Goal: Task Accomplishment & Management: Use online tool/utility

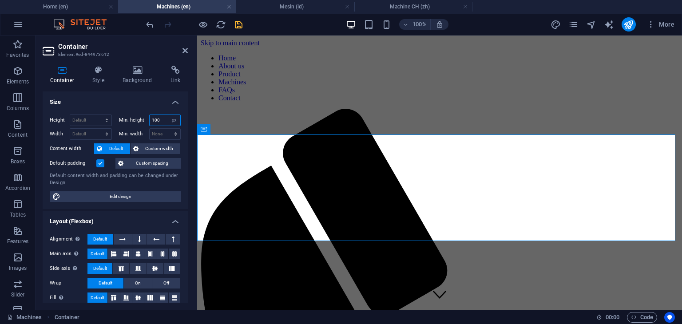
drag, startPoint x: 165, startPoint y: 121, endPoint x: 144, endPoint y: 123, distance: 21.0
click at [144, 123] on div "Min. height 100 None px rem % vh vw" at bounding box center [150, 121] width 62 height 12
type input "10"
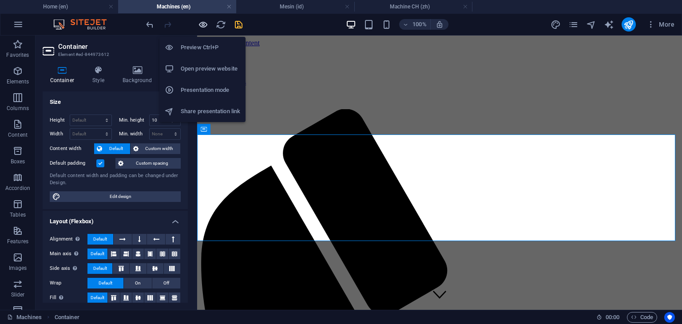
click at [203, 25] on icon "button" at bounding box center [203, 25] width 10 height 10
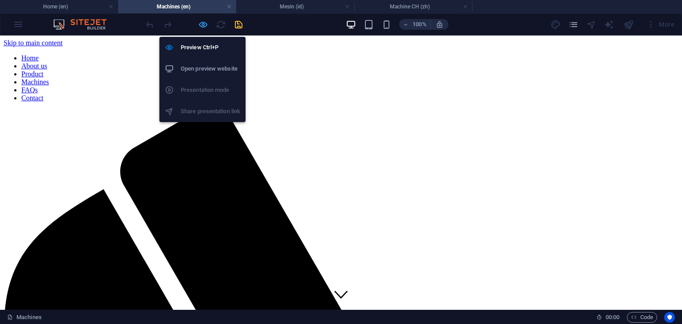
click at [201, 26] on icon "button" at bounding box center [203, 25] width 10 height 10
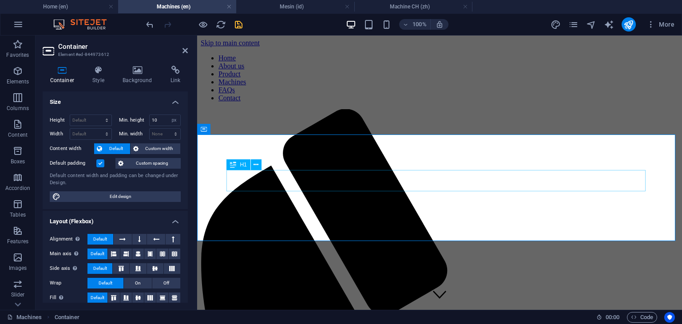
click at [166, 120] on input "10" at bounding box center [165, 120] width 31 height 11
click at [174, 123] on select "None px rem % vh vw" at bounding box center [174, 120] width 12 height 11
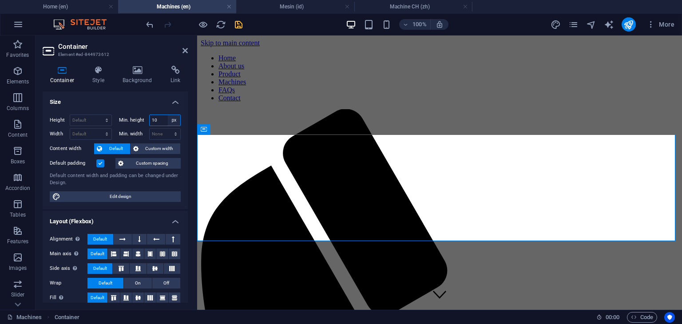
select select "69u7u6511ro"
click at [168, 115] on select "None px rem % vh vw" at bounding box center [174, 120] width 12 height 11
select select "DISABLED_OPTION_VALUE"
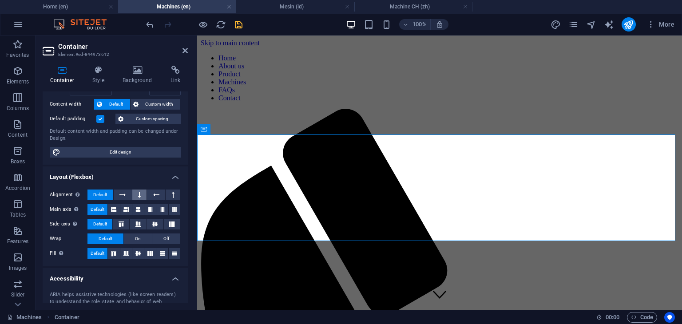
click at [140, 196] on button at bounding box center [139, 195] width 15 height 11
click at [169, 193] on button at bounding box center [173, 195] width 15 height 11
click at [155, 196] on icon at bounding box center [156, 195] width 6 height 11
click at [123, 194] on icon at bounding box center [122, 195] width 6 height 11
click at [138, 196] on icon at bounding box center [139, 195] width 3 height 11
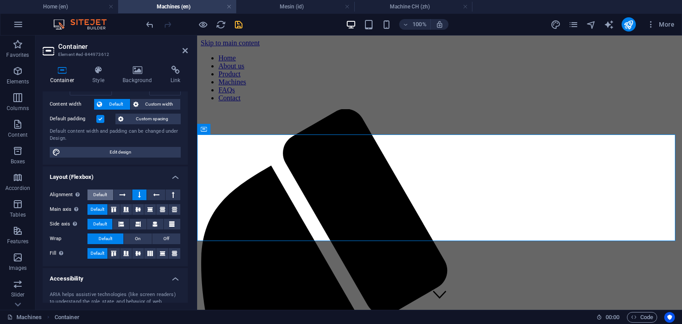
click at [100, 194] on span "Default" at bounding box center [100, 195] width 14 height 11
click at [112, 210] on icon at bounding box center [113, 209] width 5 height 11
click at [125, 209] on icon at bounding box center [125, 209] width 5 height 11
click at [139, 210] on icon at bounding box center [137, 209] width 5 height 11
click at [148, 210] on icon at bounding box center [149, 209] width 5 height 11
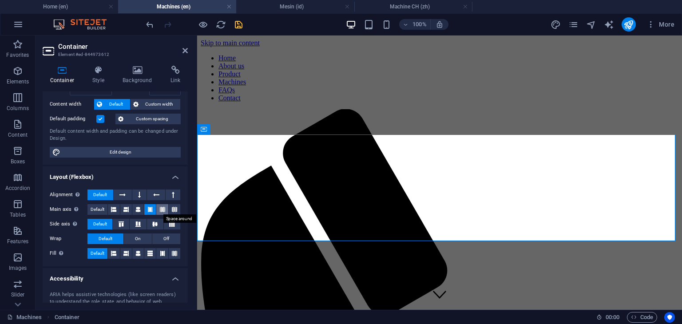
click at [160, 210] on icon at bounding box center [162, 209] width 5 height 11
click at [174, 210] on icon at bounding box center [174, 209] width 5 height 11
click at [97, 210] on span "Default" at bounding box center [98, 209] width 14 height 11
click at [118, 226] on icon at bounding box center [121, 224] width 11 height 5
click at [137, 224] on icon at bounding box center [138, 224] width 11 height 5
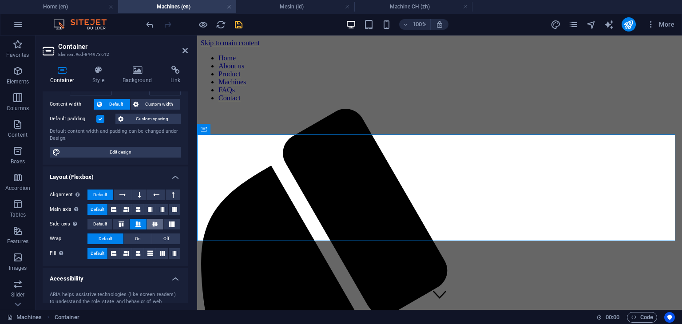
click at [155, 223] on icon at bounding box center [155, 224] width 11 height 5
click at [102, 222] on span "Default" at bounding box center [100, 224] width 14 height 11
click at [139, 239] on span "On" at bounding box center [138, 239] width 6 height 11
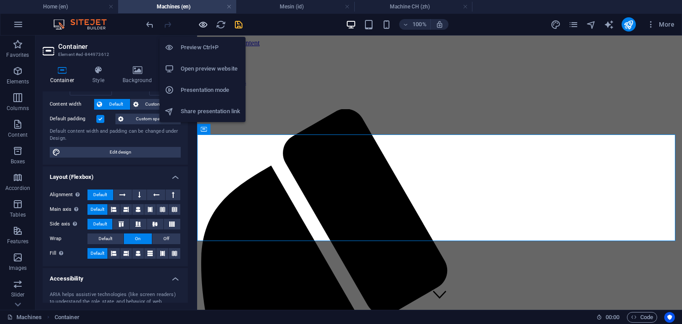
click at [202, 23] on icon "button" at bounding box center [203, 25] width 10 height 10
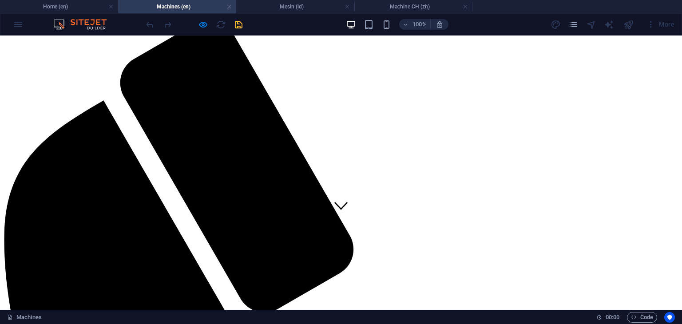
scroll to position [0, 0]
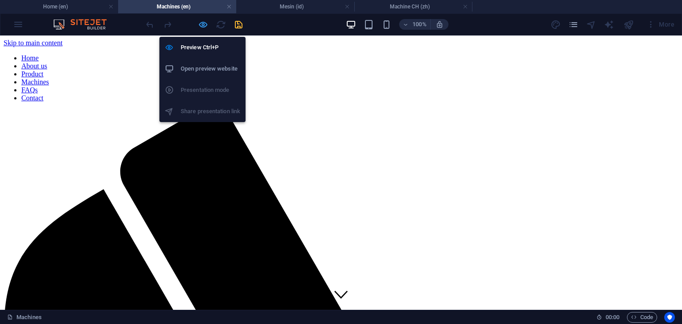
click at [198, 22] on icon "button" at bounding box center [203, 25] width 10 height 10
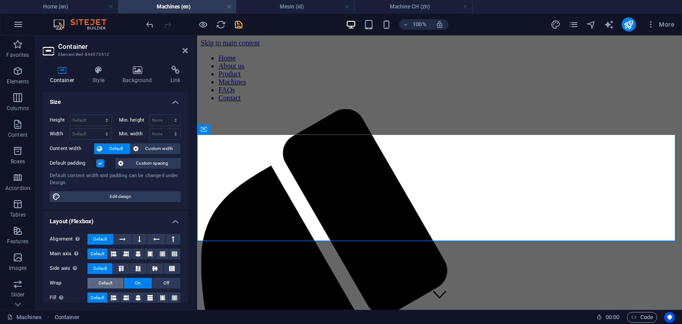
click at [107, 281] on span "Default" at bounding box center [106, 283] width 14 height 11
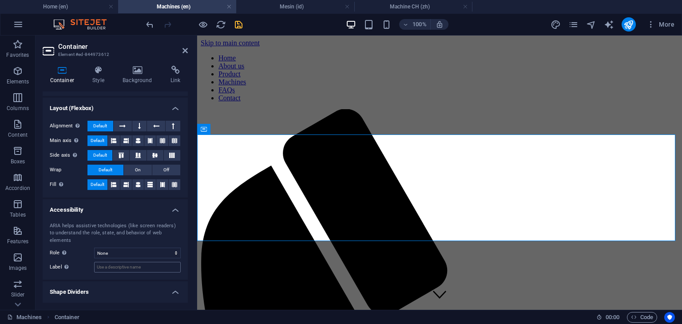
scroll to position [125, 0]
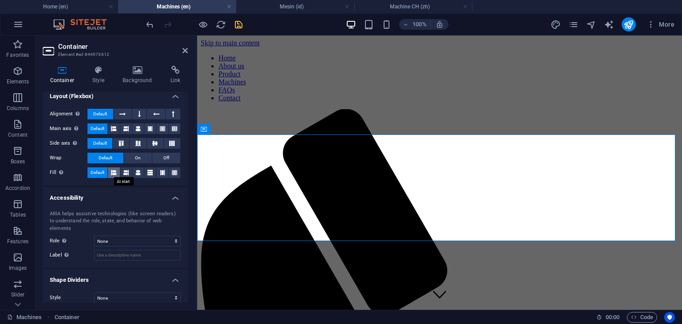
click at [114, 174] on icon at bounding box center [113, 172] width 5 height 11
click at [124, 173] on icon at bounding box center [125, 172] width 5 height 11
click at [140, 174] on icon at bounding box center [137, 172] width 5 height 11
click at [149, 174] on icon at bounding box center [149, 172] width 5 height 11
click at [160, 174] on icon at bounding box center [162, 172] width 5 height 11
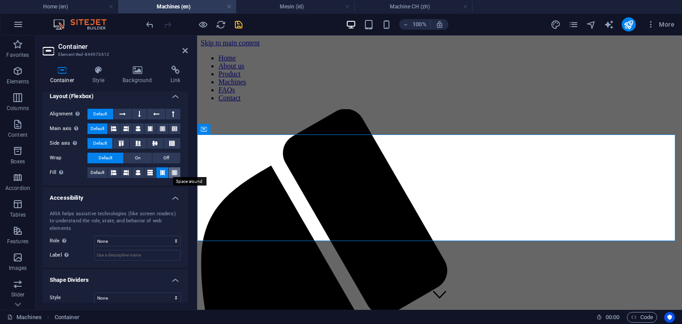
click at [172, 174] on icon at bounding box center [174, 172] width 5 height 11
click at [93, 173] on span "Default" at bounding box center [98, 172] width 14 height 11
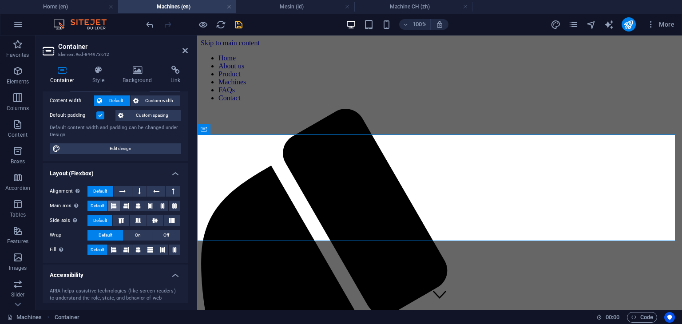
scroll to position [0, 0]
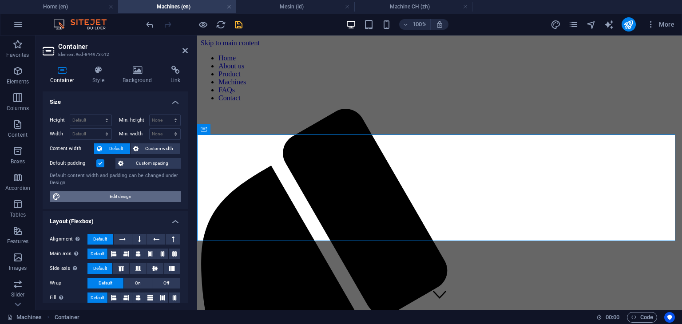
click at [132, 198] on span "Edit design" at bounding box center [120, 196] width 115 height 11
select select "rem"
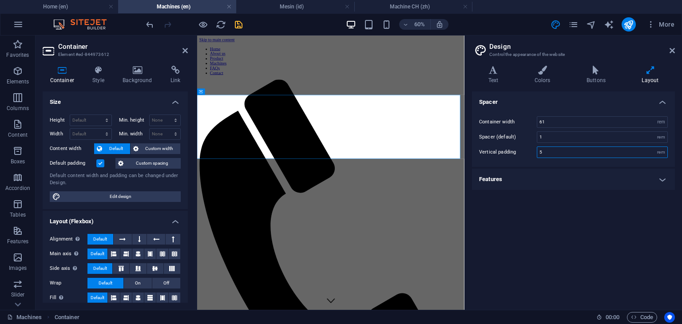
drag, startPoint x: 553, startPoint y: 152, endPoint x: 510, endPoint y: 153, distance: 43.1
click at [510, 153] on div "Vertical padding 5 rem" at bounding box center [573, 153] width 189 height 12
type input "1"
click at [502, 161] on div "Container width 61 rem px Spacer (default) 1 rem Vertical padding 1 rem" at bounding box center [573, 136] width 206 height 59
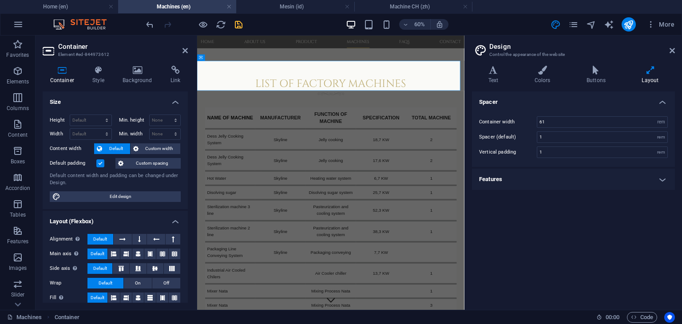
click at [504, 237] on div "Spacer Container width 61 rem px Spacer (default) 1 rem Vertical padding 1 rem …" at bounding box center [573, 196] width 203 height 211
click at [501, 235] on div "Spacer Container width 61 rem px Spacer (default) 1 rem Vertical padding 1 rem …" at bounding box center [573, 196] width 203 height 211
click at [240, 25] on icon "save" at bounding box center [239, 25] width 10 height 10
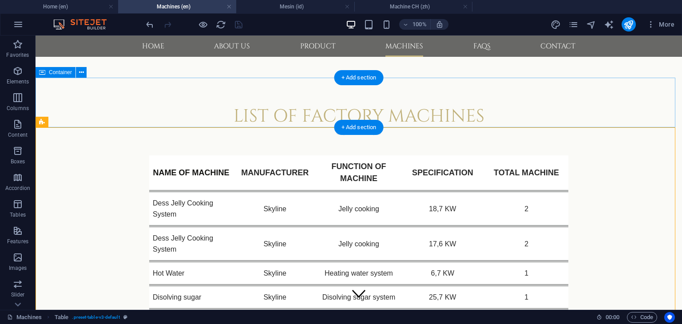
click at [94, 99] on div "list of factory machines" at bounding box center [359, 124] width 646 height 50
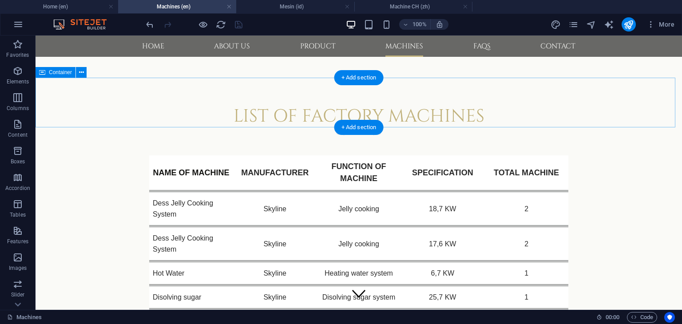
click at [109, 105] on div "list of factory machines" at bounding box center [359, 124] width 646 height 50
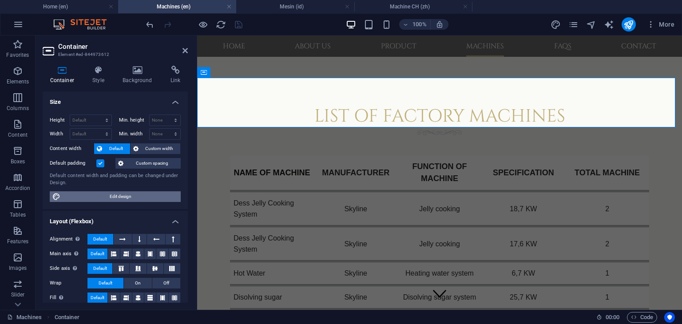
click at [119, 196] on span "Edit design" at bounding box center [120, 196] width 115 height 11
select select "rem"
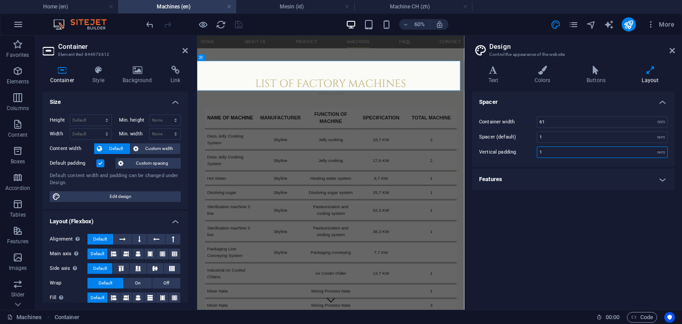
drag, startPoint x: 548, startPoint y: 152, endPoint x: 536, endPoint y: 155, distance: 12.8
click at [536, 155] on div "Vertical padding 1 rem" at bounding box center [573, 153] width 189 height 12
click at [519, 221] on div "Spacer Container width 61 rem px Spacer (default) 1 rem Vertical padding 5 rem …" at bounding box center [573, 196] width 203 height 211
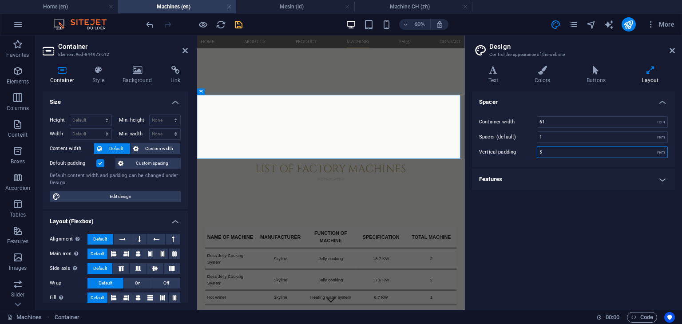
drag, startPoint x: 548, startPoint y: 154, endPoint x: 536, endPoint y: 155, distance: 11.6
click at [536, 155] on div "Vertical padding 5 rem" at bounding box center [573, 153] width 189 height 12
click at [520, 228] on div "Spacer Container width 61 rem px Spacer (default) 1 rem Vertical padding 4 rem …" at bounding box center [573, 196] width 203 height 211
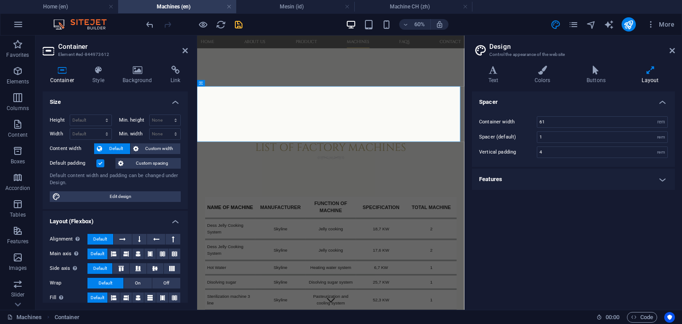
click at [560, 178] on h4 "Features" at bounding box center [573, 179] width 203 height 21
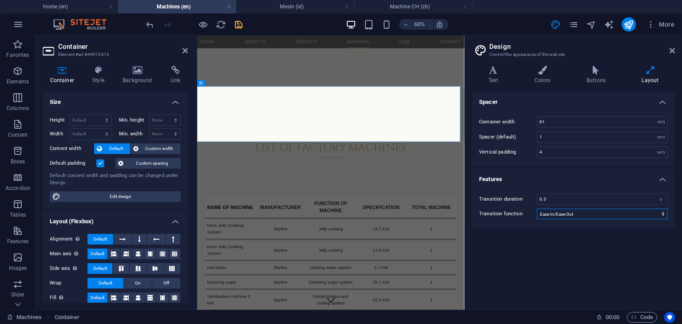
click at [572, 215] on select "Ease Ease In Ease Out Ease In/Ease Out Linear" at bounding box center [602, 214] width 131 height 11
click at [598, 78] on h4 "Buttons" at bounding box center [597, 75] width 55 height 19
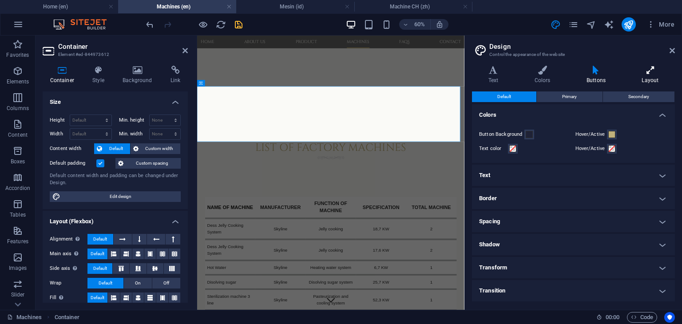
click at [650, 77] on h4 "Layout" at bounding box center [650, 75] width 49 height 19
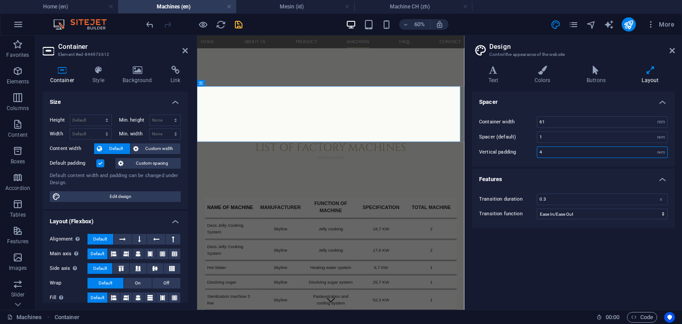
drag, startPoint x: 551, startPoint y: 151, endPoint x: 521, endPoint y: 157, distance: 30.7
click at [521, 157] on div "Vertical padding 4 rem" at bounding box center [573, 153] width 189 height 12
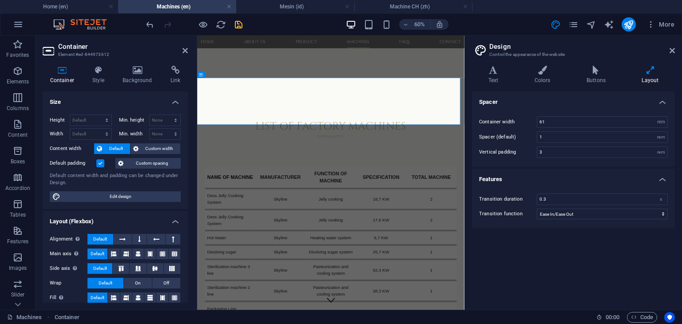
click at [513, 266] on div "Spacer Container width 61 rem px Spacer (default) 1 rem Vertical padding 3 rem …" at bounding box center [573, 196] width 203 height 211
click at [605, 155] on div "list of factory machines" at bounding box center [419, 194] width 445 height 78
drag, startPoint x: 549, startPoint y: 152, endPoint x: 531, endPoint y: 150, distance: 18.3
click at [531, 150] on div "Vertical padding 3 rem" at bounding box center [573, 153] width 189 height 12
click at [532, 269] on div "Spacer Container width 61 rem px Spacer (default) 1 rem Vertical padding 2 rem …" at bounding box center [573, 196] width 203 height 211
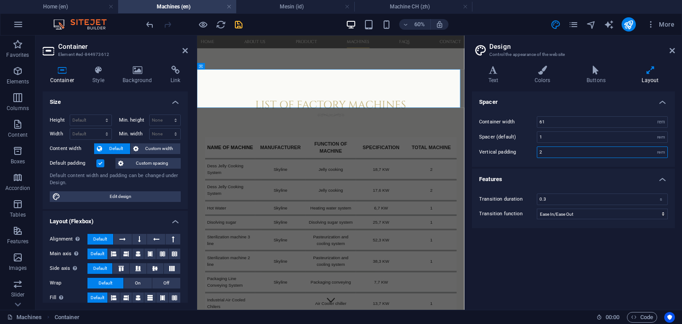
drag, startPoint x: 549, startPoint y: 154, endPoint x: 536, endPoint y: 153, distance: 12.9
click at [536, 153] on div "Vertical padding 2 rem" at bounding box center [573, 153] width 189 height 12
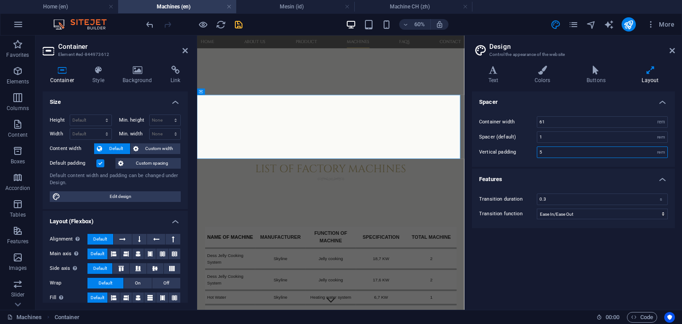
type input "5"
click at [522, 269] on div "Spacer Container width 61 rem px Spacer (default) 1 rem Vertical padding 5 rem …" at bounding box center [573, 196] width 203 height 211
click at [145, 79] on h4 "Background" at bounding box center [139, 75] width 48 height 19
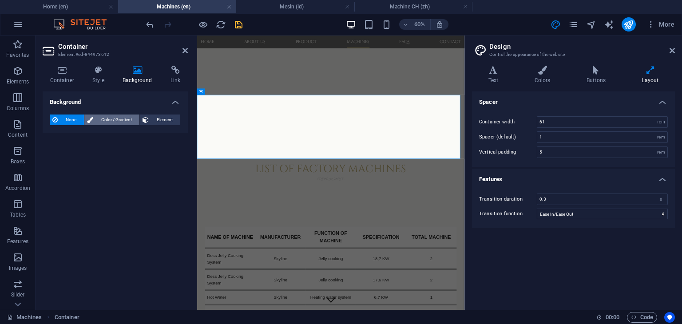
click at [112, 119] on span "Color / Gradient" at bounding box center [116, 120] width 41 height 11
click at [90, 138] on span "Gradient" at bounding box center [85, 137] width 22 height 12
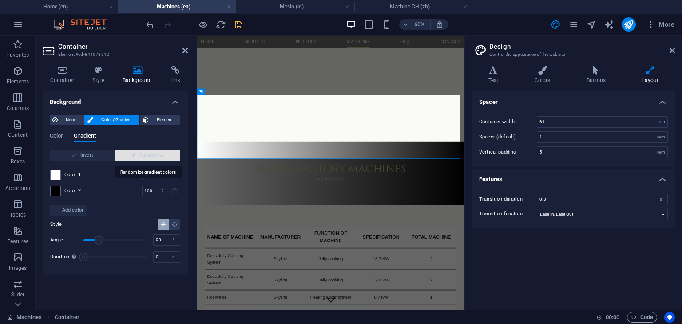
click at [151, 155] on span "Randomize" at bounding box center [148, 155] width 58 height 11
type input "85"
type input "344"
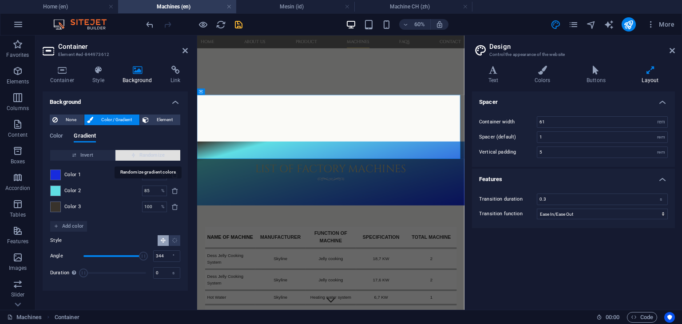
click at [151, 156] on span "Randomize" at bounding box center [148, 155] width 58 height 11
type input "100"
type input "28"
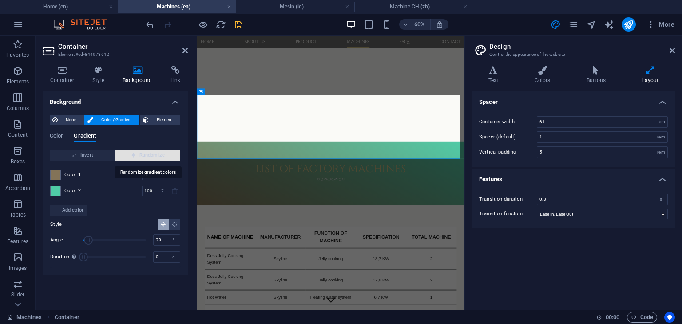
click at [151, 156] on span "Randomize" at bounding box center [148, 155] width 58 height 11
type input "9"
type input "353"
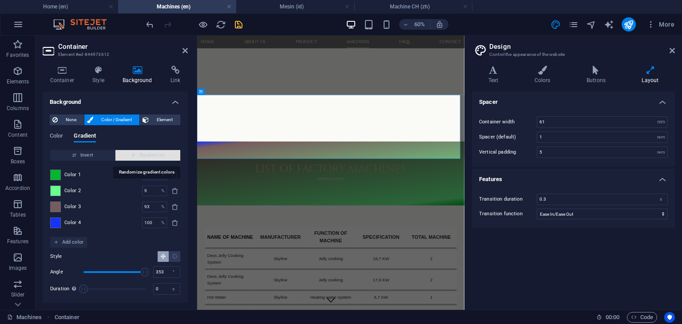
click at [151, 156] on span "Randomize" at bounding box center [148, 155] width 58 height 11
type input "100"
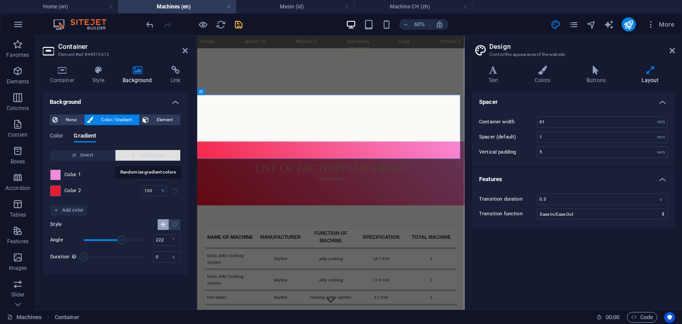
click at [151, 156] on span "Randomize" at bounding box center [148, 155] width 58 height 11
type input "356"
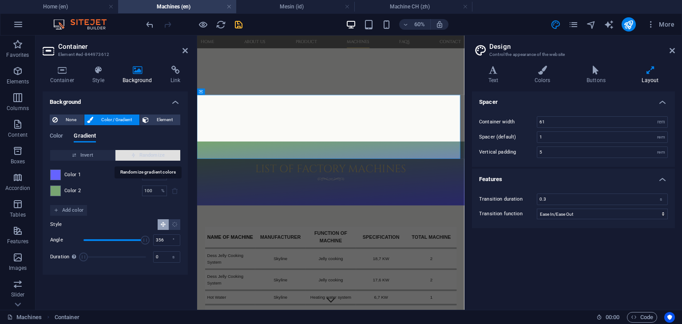
click at [151, 156] on span "Randomize" at bounding box center [148, 155] width 58 height 11
type input "11"
type input "249"
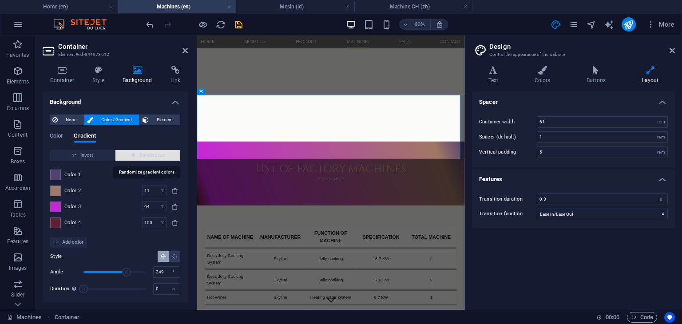
click at [151, 156] on span "Randomize" at bounding box center [148, 155] width 58 height 11
type input "89"
type input "213"
type input "100"
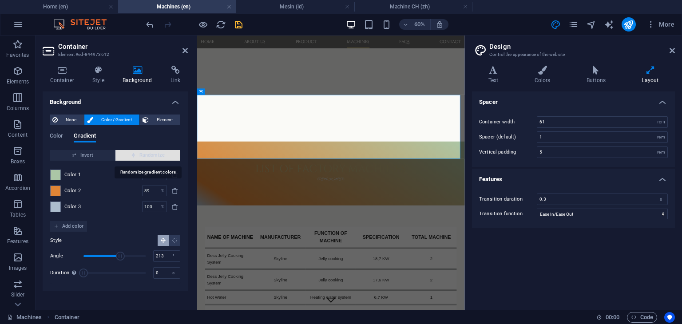
click at [151, 156] on span "Randomize" at bounding box center [148, 155] width 58 height 11
type input "100"
type input "147"
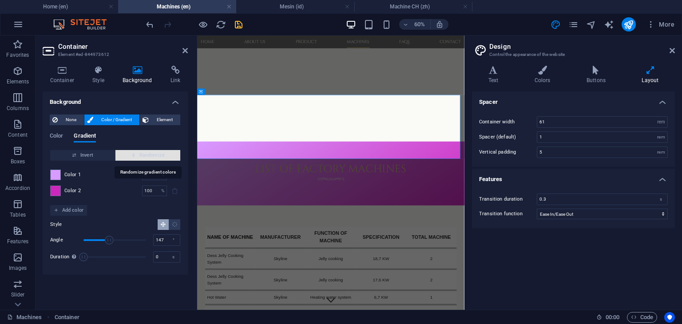
click at [151, 156] on span "Randomize" at bounding box center [148, 155] width 58 height 11
type input "78"
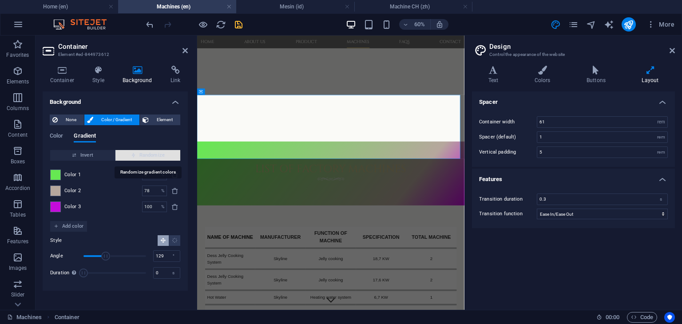
click at [151, 156] on span "Randomize" at bounding box center [148, 155] width 58 height 11
type input "287"
type input "87"
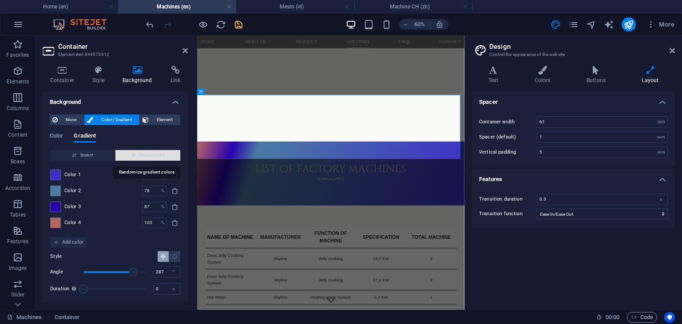
click at [151, 156] on span "Randomize" at bounding box center [148, 155] width 58 height 11
type input "10"
type input "139"
type input "73"
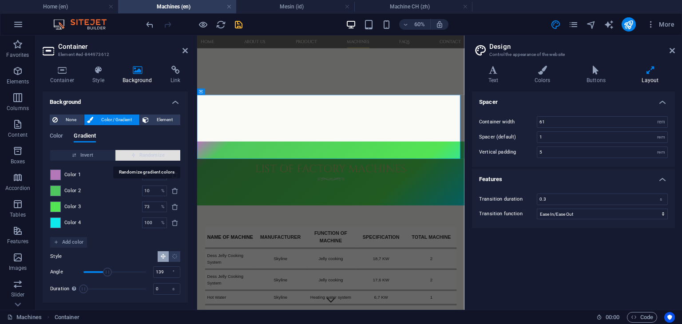
click at [151, 156] on span "Randomize" at bounding box center [148, 155] width 58 height 11
type input "100"
type input "292"
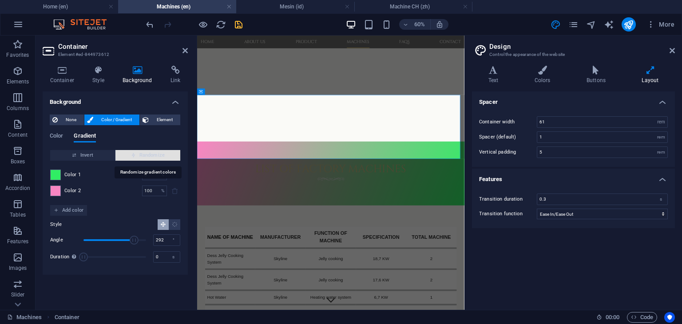
click at [151, 156] on span "Randomize" at bounding box center [148, 155] width 58 height 11
type input "16"
type input "32"
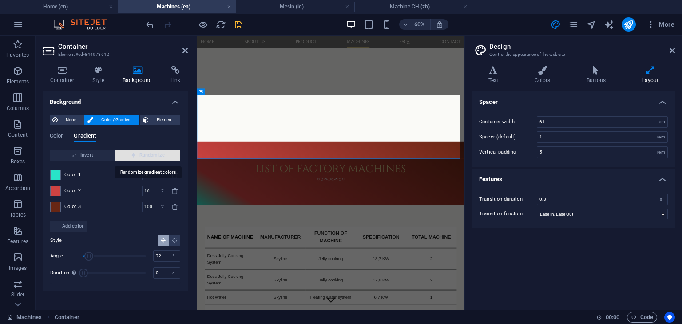
click at [151, 156] on span "Randomize" at bounding box center [148, 155] width 58 height 11
type input "27"
type input "75"
type input "95"
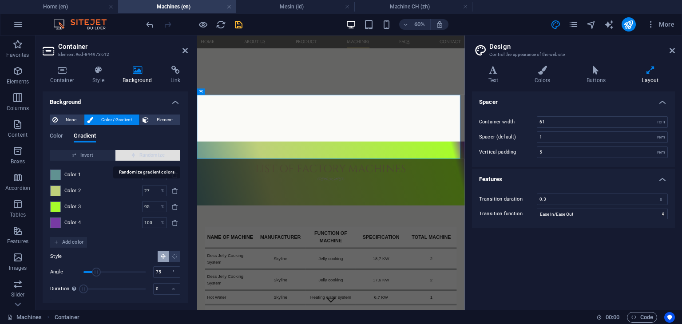
click at [151, 156] on span "Randomize" at bounding box center [148, 155] width 58 height 11
type input "100"
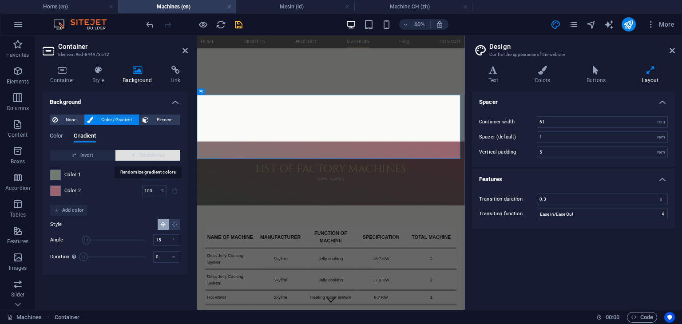
click at [151, 156] on span "Randomize" at bounding box center [148, 155] width 58 height 11
type input "127"
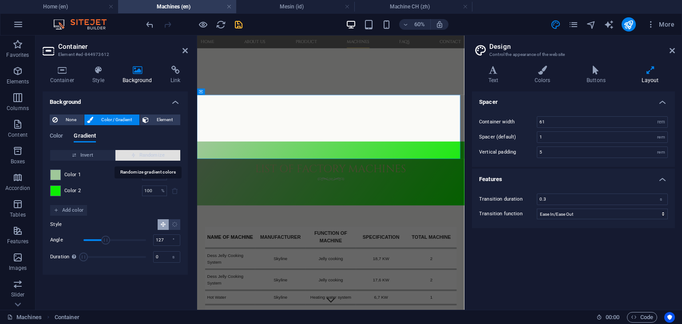
click at [151, 156] on span "Randomize" at bounding box center [148, 155] width 58 height 11
type input "60"
type input "91"
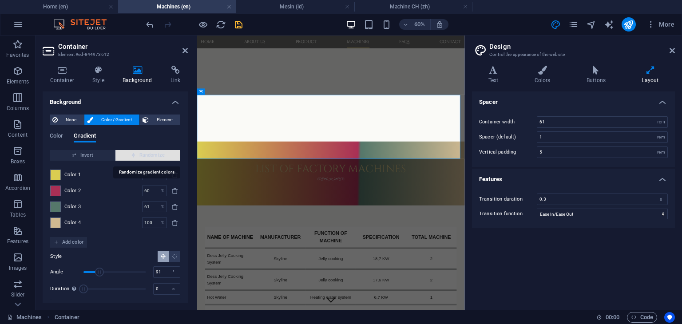
click at [151, 156] on span "Randomize" at bounding box center [148, 155] width 58 height 11
type input "75"
type input "129"
type input "90"
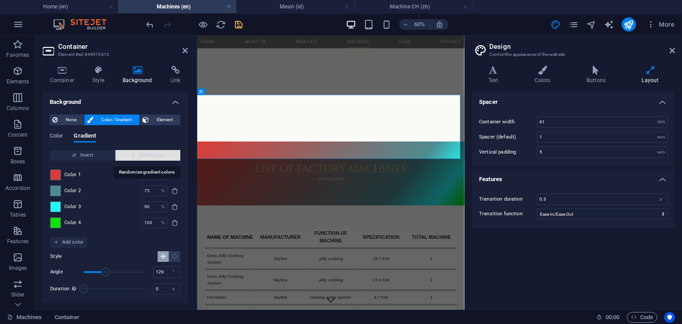
click at [151, 156] on span "Randomize" at bounding box center [148, 155] width 58 height 11
type input "21"
type input "78"
type input "73"
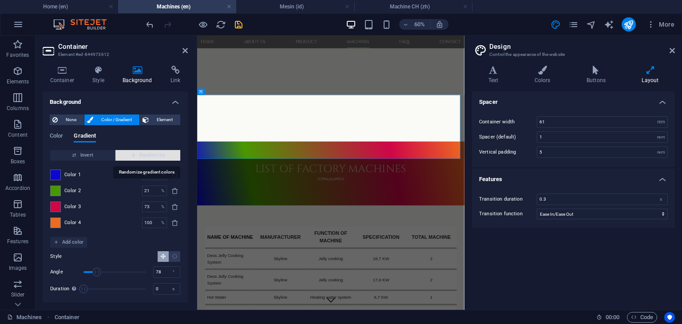
click at [151, 156] on span "Randomize" at bounding box center [148, 155] width 58 height 11
type input "3"
type input "208"
type input "87"
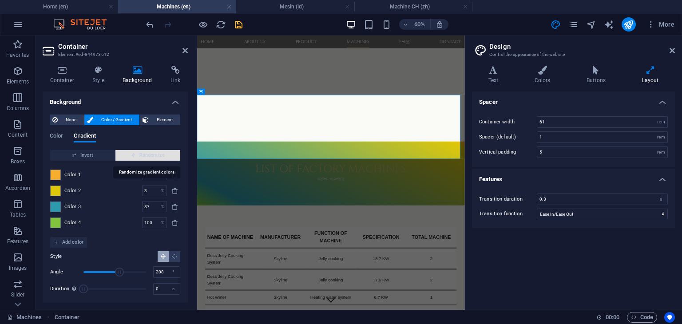
click at [151, 156] on span "Randomize" at bounding box center [148, 155] width 58 height 11
type input "11"
type input "163"
type input "100"
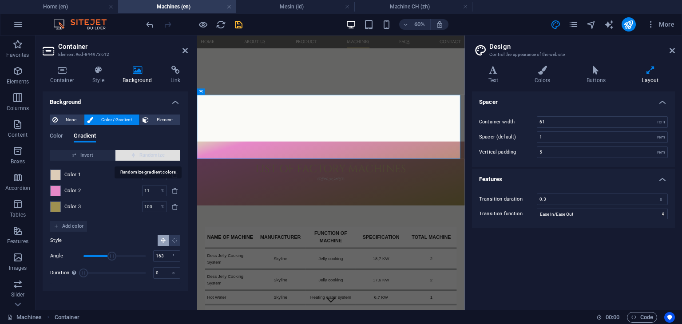
click at [151, 156] on span "Randomize" at bounding box center [148, 155] width 58 height 11
type input "67"
type input "84"
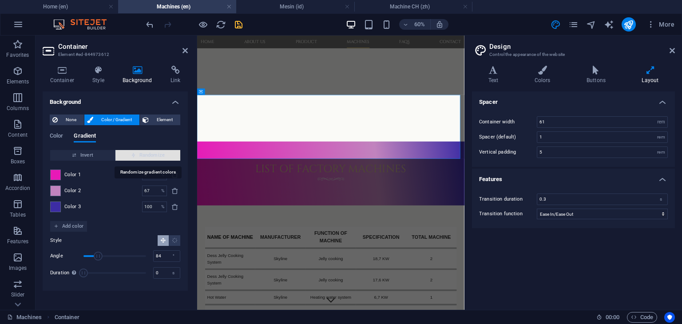
click at [151, 156] on span "Randomize" at bounding box center [148, 155] width 58 height 11
type input "100"
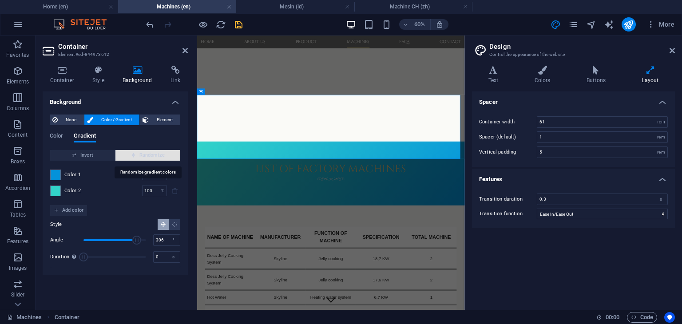
click at [151, 156] on span "Randomize" at bounding box center [148, 155] width 58 height 11
type input "241"
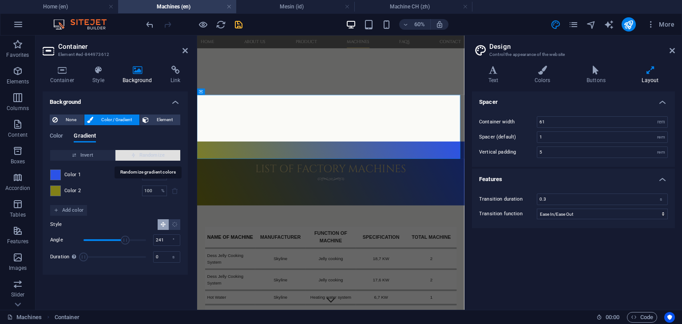
click at [151, 156] on span "Randomize" at bounding box center [148, 155] width 58 height 11
type input "17"
type input "215"
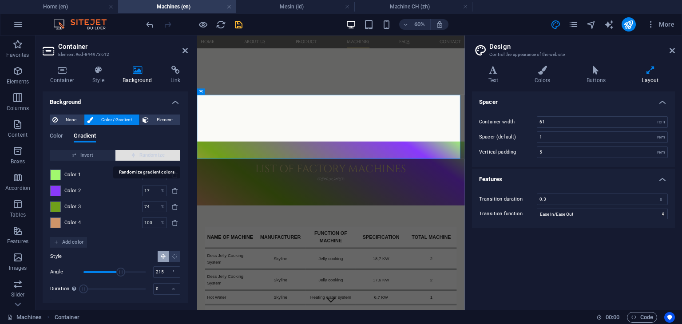
click at [151, 156] on span "Randomize" at bounding box center [148, 155] width 58 height 11
type input "8"
type input "157"
type input "72"
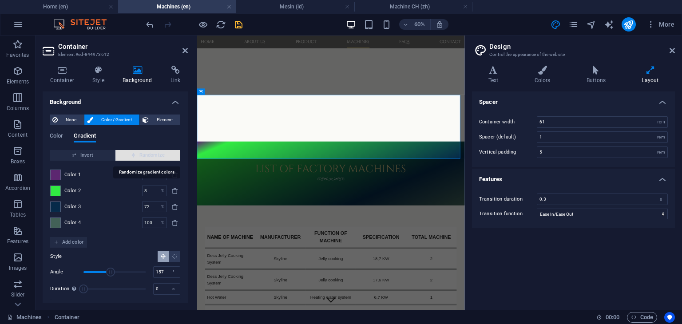
click at [151, 156] on span "Randomize" at bounding box center [148, 155] width 58 height 11
type input "100"
type input "164"
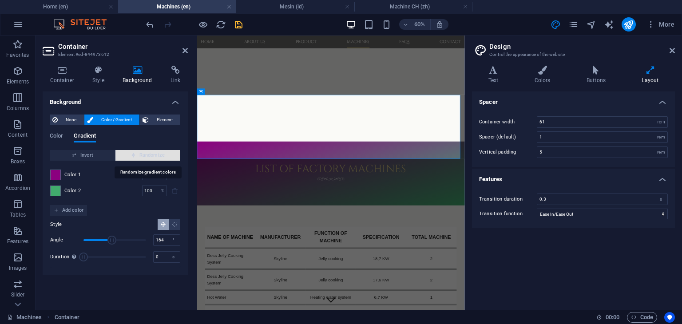
click at [151, 156] on span "Randomize" at bounding box center [148, 155] width 58 height 11
type input "78"
type input "303"
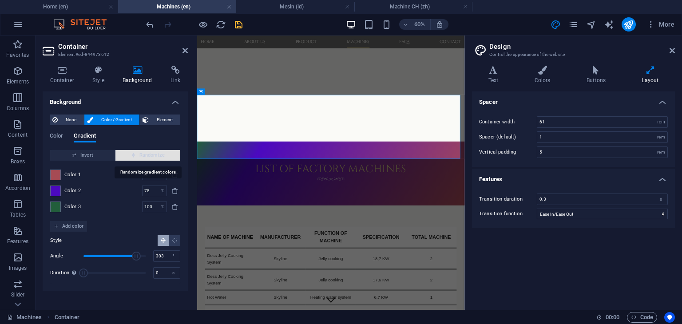
click at [151, 156] on span "Randomize" at bounding box center [148, 155] width 58 height 11
type input "100"
type input "111"
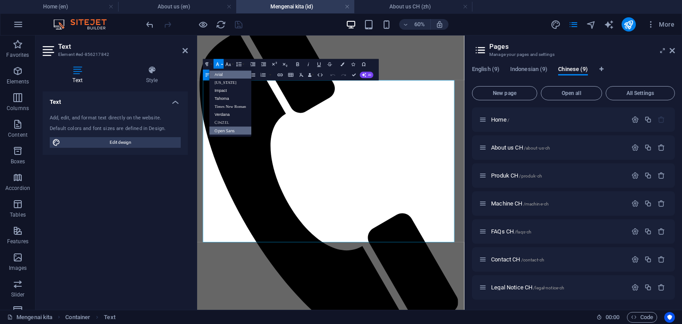
click at [222, 73] on link "Arial" at bounding box center [231, 75] width 42 height 8
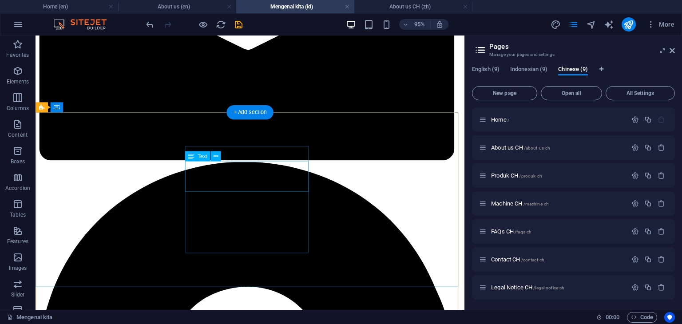
scroll to position [844, 0]
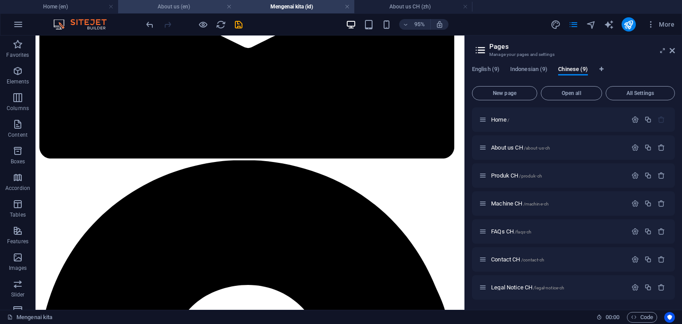
click at [178, 9] on h4 "About us (en)" at bounding box center [177, 7] width 118 height 10
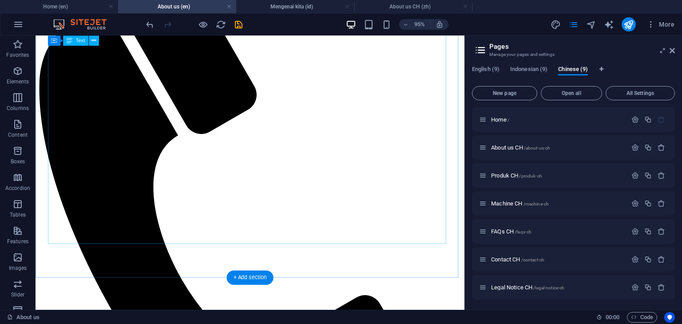
scroll to position [89, 0]
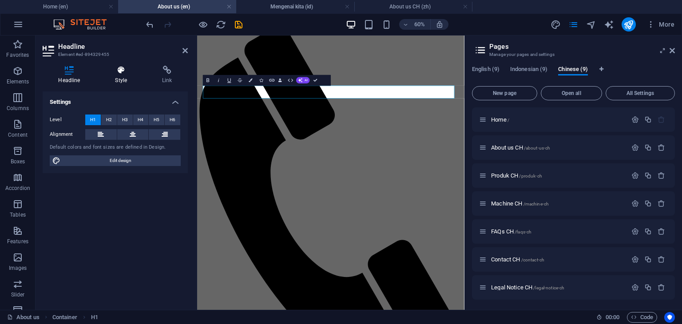
click at [127, 78] on h4 "Style" at bounding box center [122, 75] width 47 height 19
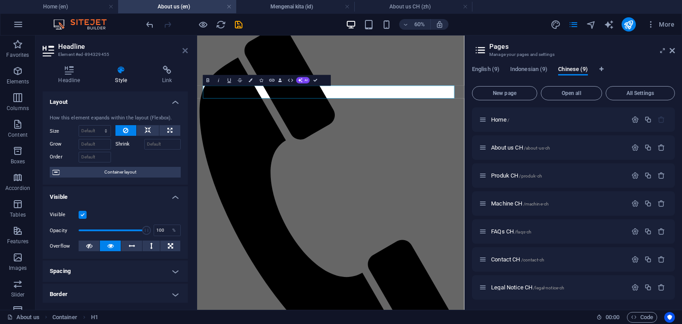
click at [182, 49] on icon at bounding box center [184, 50] width 5 height 7
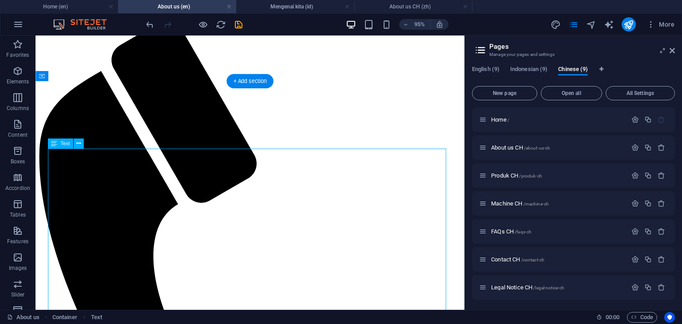
drag, startPoint x: 247, startPoint y: 178, endPoint x: 95, endPoint y: 258, distance: 171.4
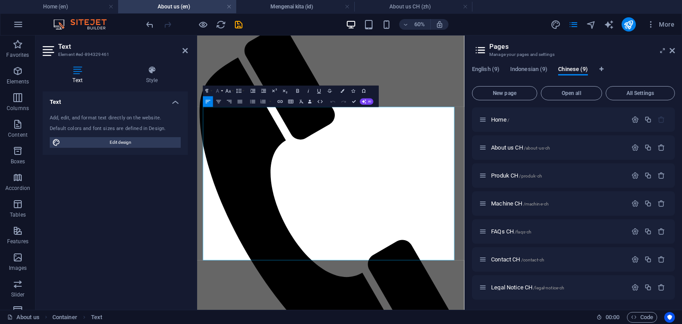
click at [217, 93] on icon "button" at bounding box center [217, 91] width 6 height 6
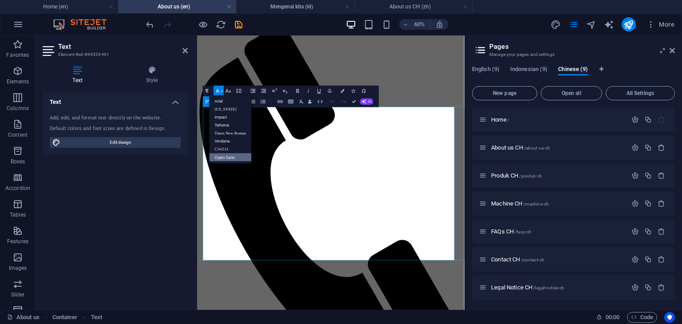
scroll to position [0, 0]
click at [222, 99] on link "Arial" at bounding box center [231, 101] width 42 height 8
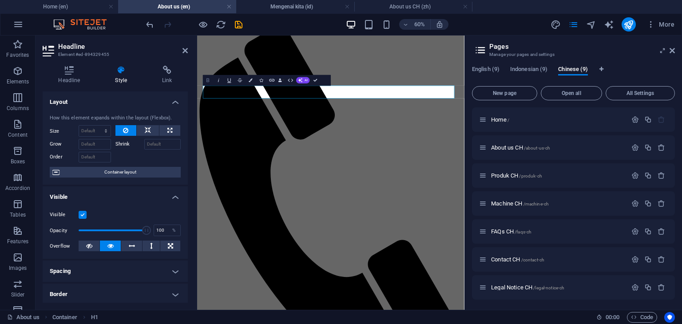
click at [207, 81] on icon "button" at bounding box center [207, 81] width 3 height 4
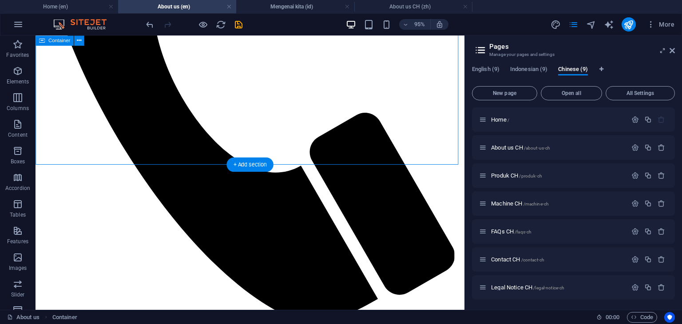
scroll to position [400, 0]
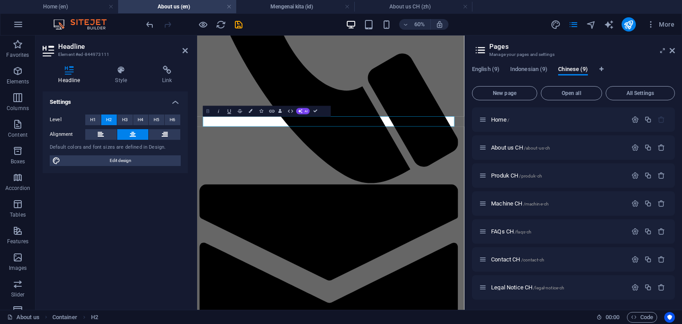
click at [206, 111] on icon "button" at bounding box center [208, 111] width 6 height 6
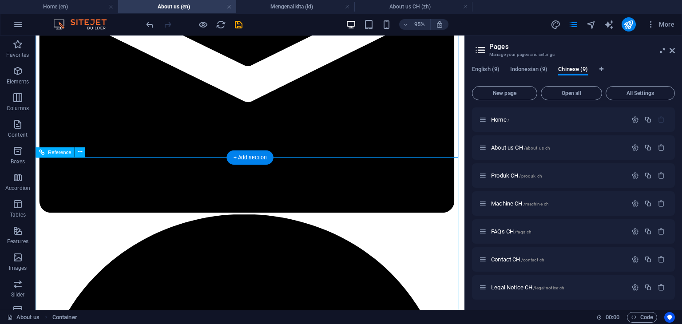
scroll to position [799, 0]
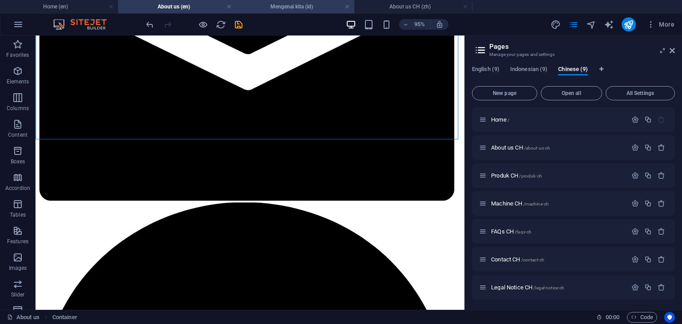
click at [282, 10] on h4 "Mengenai kita (id)" at bounding box center [295, 7] width 118 height 10
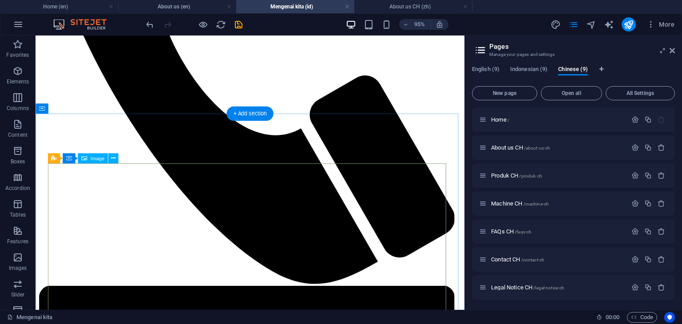
scroll to position [374, 0]
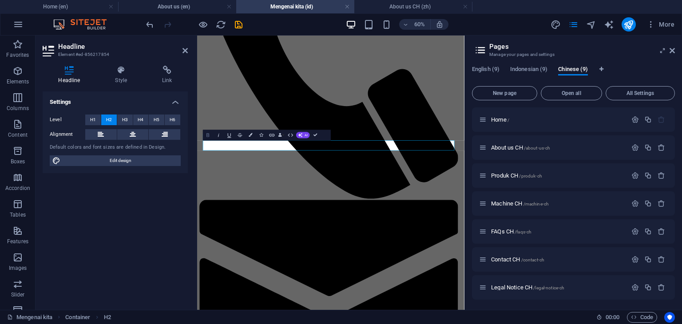
click at [206, 139] on button "Bold" at bounding box center [208, 135] width 10 height 11
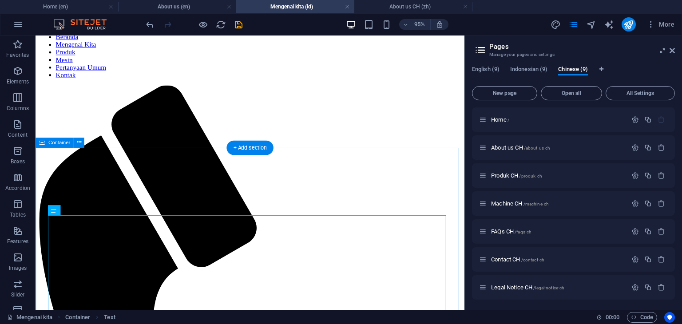
scroll to position [19, 0]
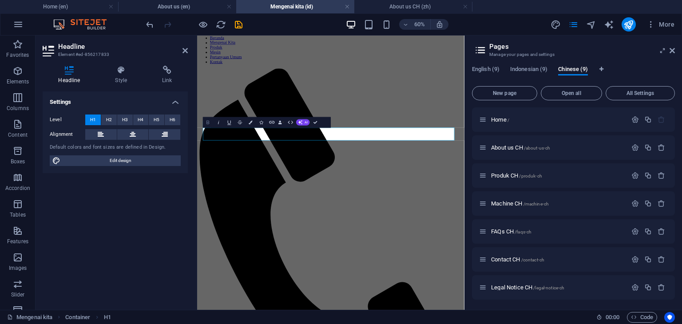
click at [207, 123] on icon "button" at bounding box center [207, 122] width 3 height 4
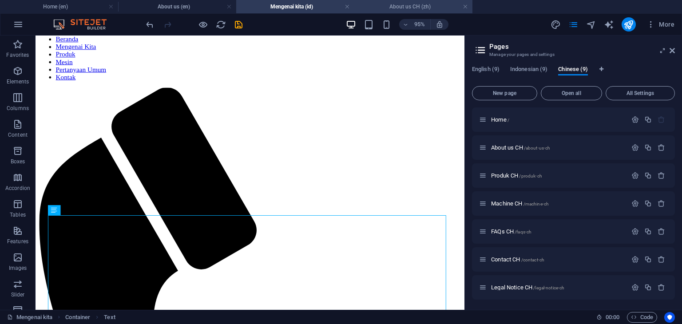
click at [396, 7] on h4 "About us CH (zh)" at bounding box center [413, 7] width 118 height 10
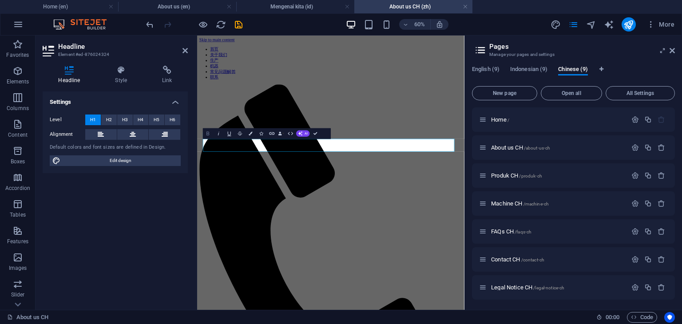
click at [206, 136] on icon "button" at bounding box center [208, 134] width 6 height 6
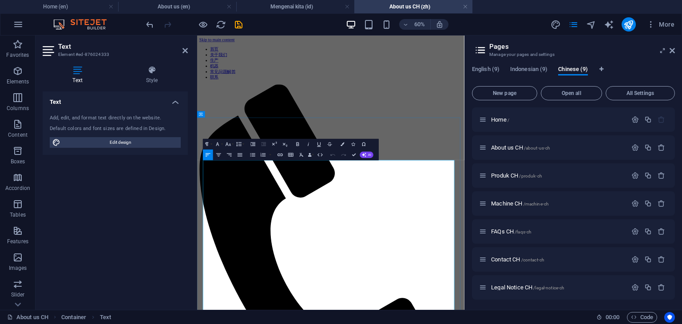
click at [217, 144] on icon "button" at bounding box center [217, 145] width 3 height 4
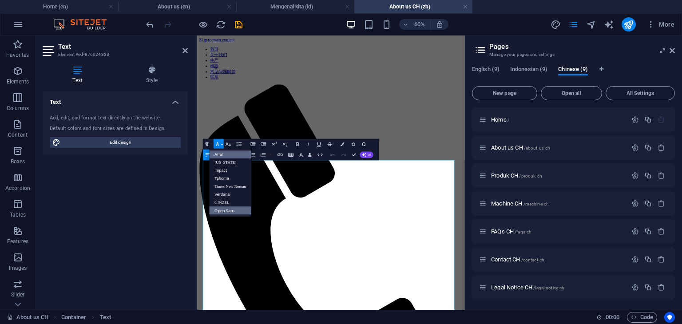
click at [222, 154] on link "Arial" at bounding box center [231, 155] width 42 height 8
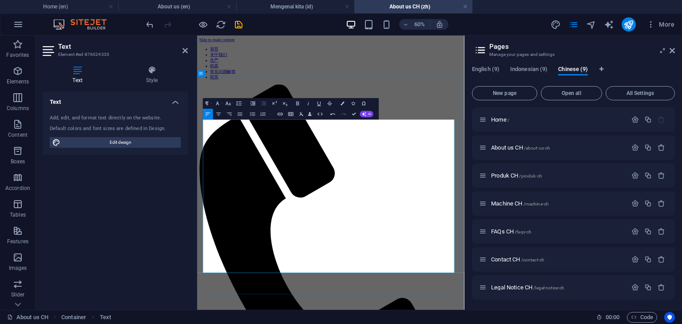
scroll to position [89, 0]
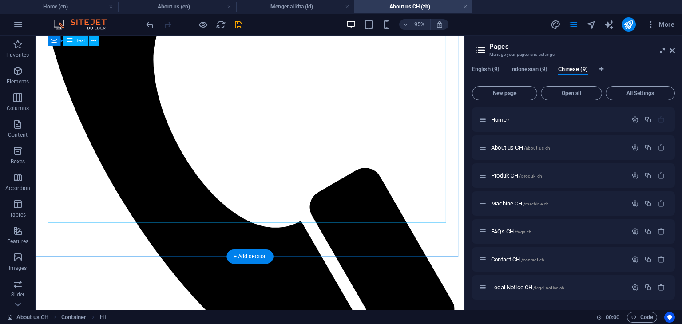
scroll to position [400, 0]
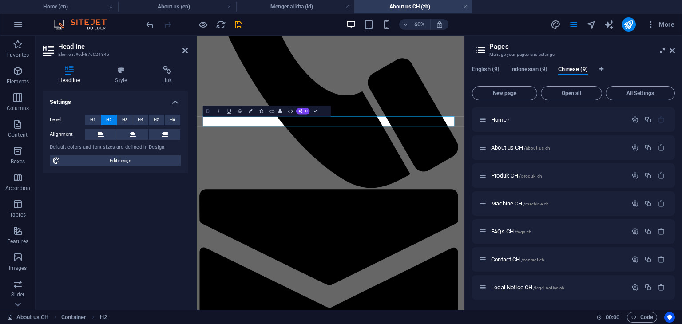
click at [208, 114] on icon "button" at bounding box center [208, 111] width 6 height 6
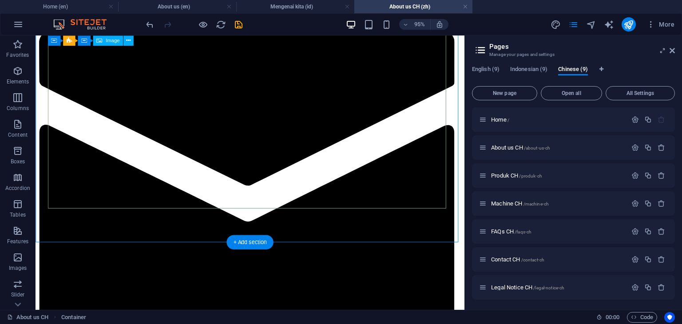
scroll to position [622, 0]
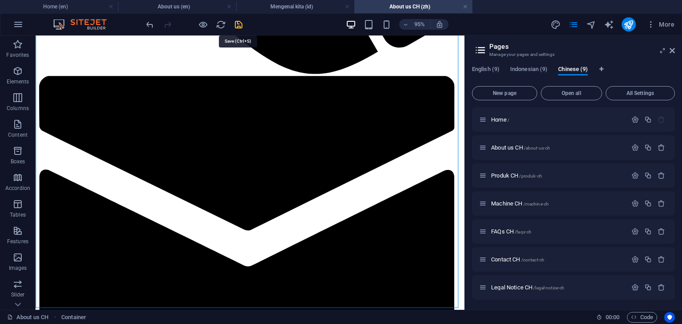
click at [241, 25] on icon "save" at bounding box center [239, 25] width 10 height 10
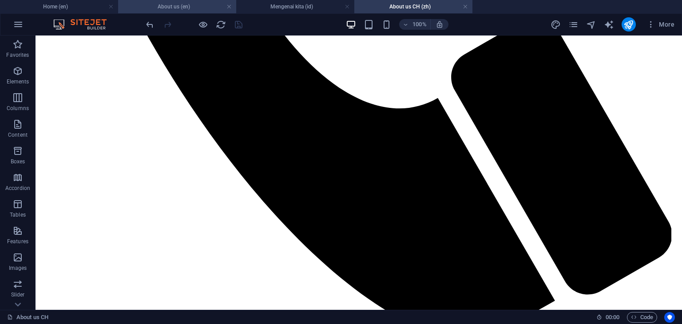
click at [169, 11] on h4 "About us (en)" at bounding box center [177, 7] width 118 height 10
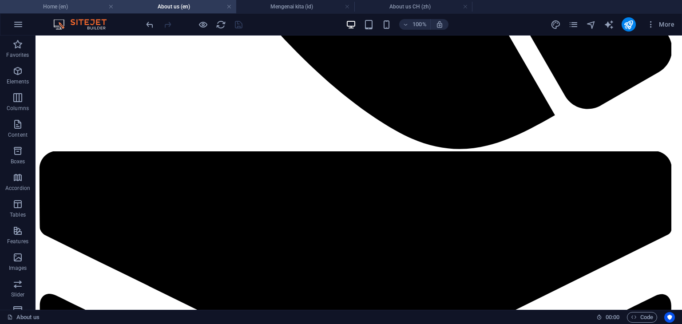
click at [80, 7] on h4 "Home (en)" at bounding box center [59, 7] width 118 height 10
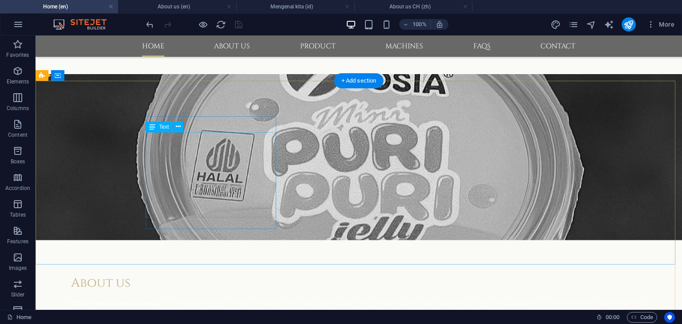
scroll to position [799, 0]
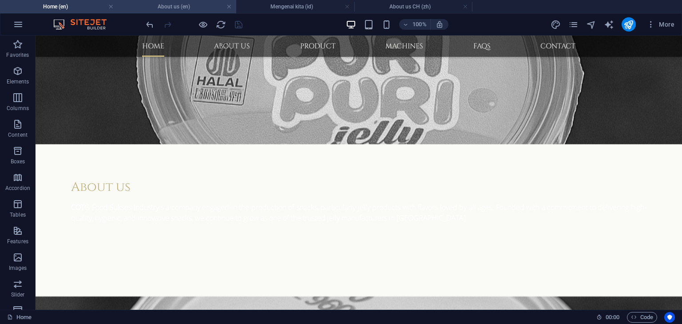
click at [189, 4] on h4 "About us (en)" at bounding box center [177, 7] width 118 height 10
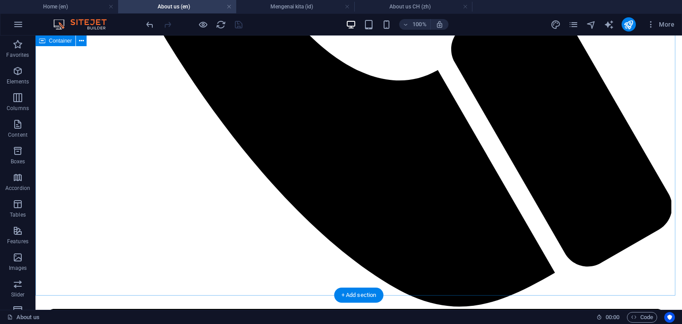
scroll to position [622, 0]
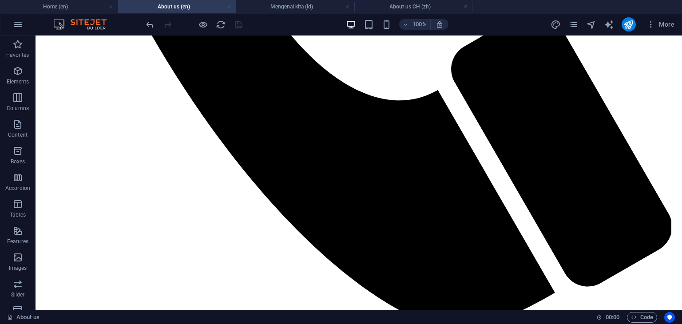
click at [229, 6] on link at bounding box center [228, 7] width 5 height 8
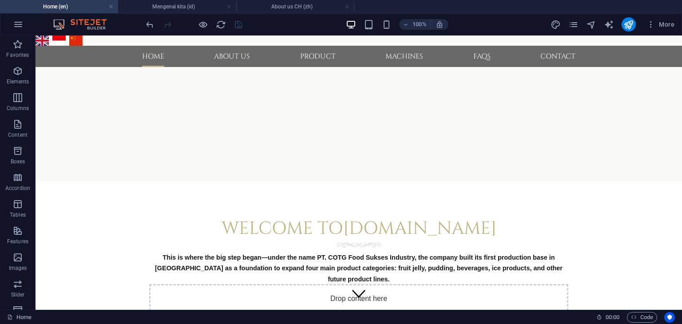
scroll to position [799, 0]
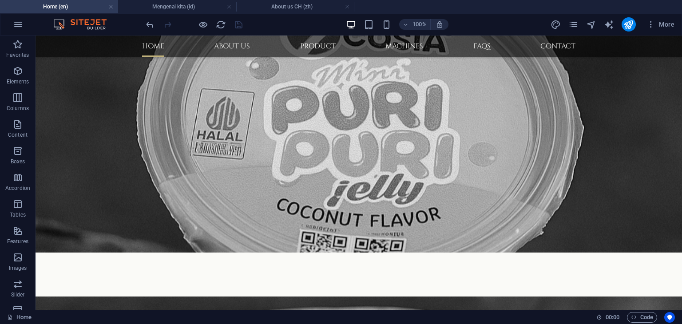
click at [229, 6] on link at bounding box center [228, 7] width 5 height 8
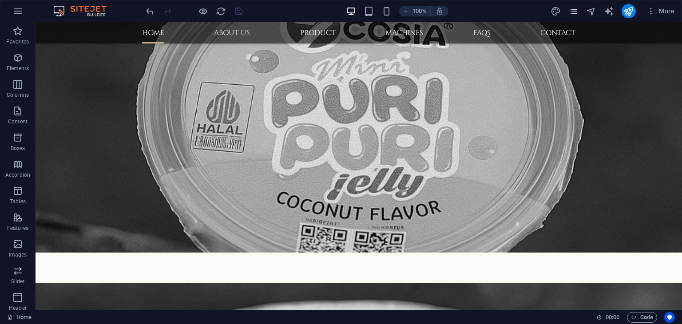
click at [570, 8] on icon "pages" at bounding box center [573, 11] width 10 height 10
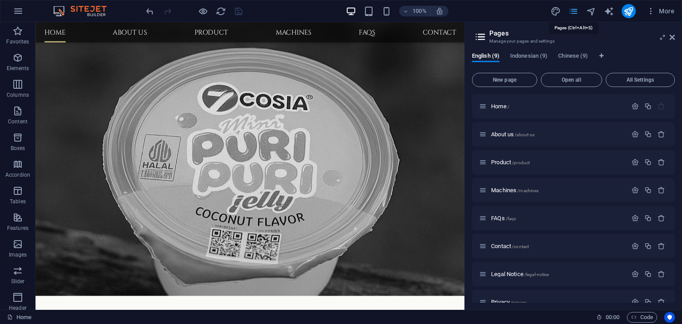
scroll to position [842, 0]
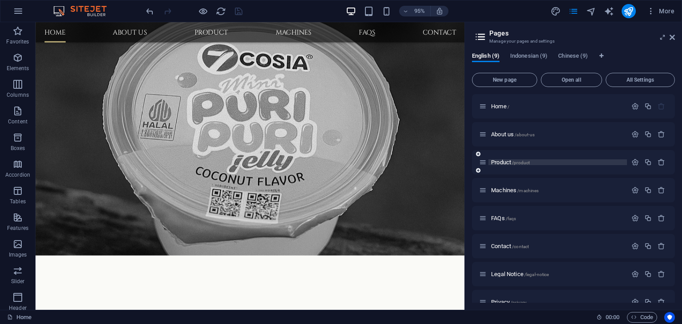
click at [497, 162] on span "Product /product" at bounding box center [510, 162] width 39 height 7
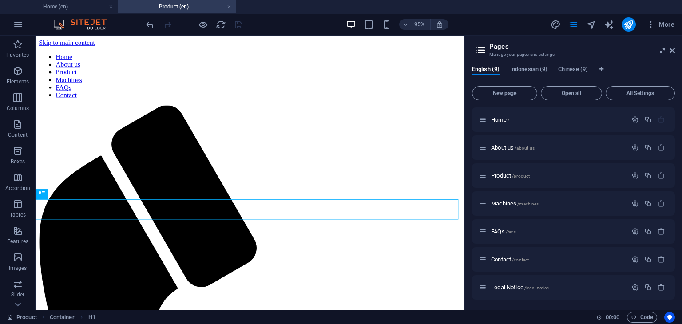
scroll to position [0, 0]
click at [529, 69] on span "Indonesian (9)" at bounding box center [528, 70] width 37 height 12
click at [501, 176] on span "Produk /produk" at bounding box center [509, 175] width 36 height 7
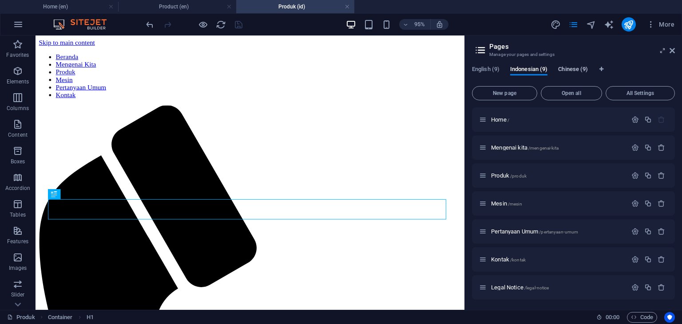
click at [570, 69] on span "Chinese (9)" at bounding box center [573, 70] width 30 height 12
click at [501, 173] on span "Produk CH /produk-ch" at bounding box center [516, 175] width 51 height 7
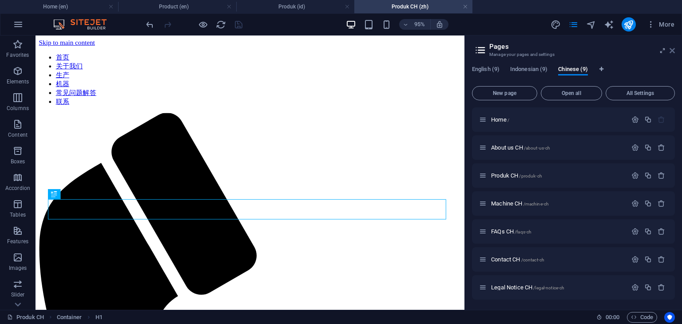
click at [673, 52] on icon at bounding box center [672, 50] width 5 height 7
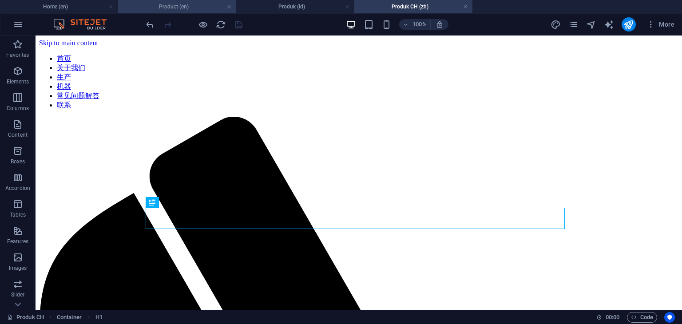
click at [170, 5] on h4 "Product (en)" at bounding box center [177, 7] width 118 height 10
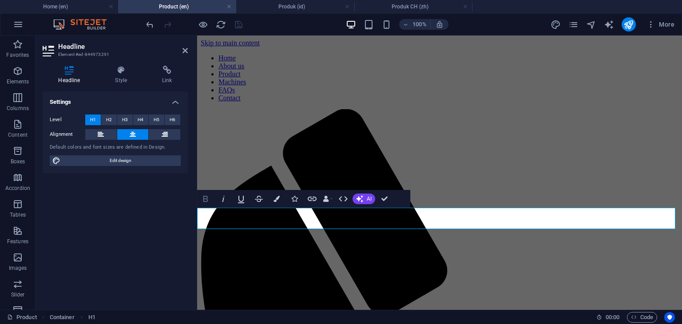
click at [202, 200] on icon "button" at bounding box center [205, 199] width 11 height 11
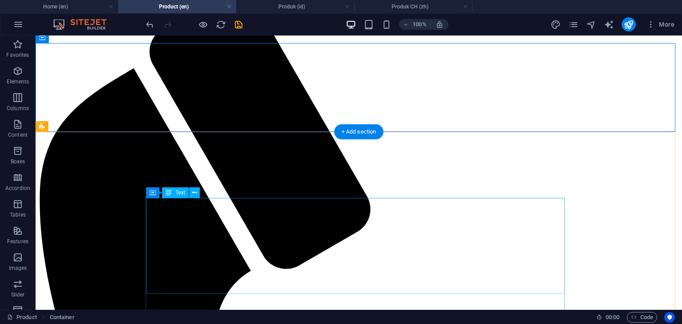
scroll to position [133, 0]
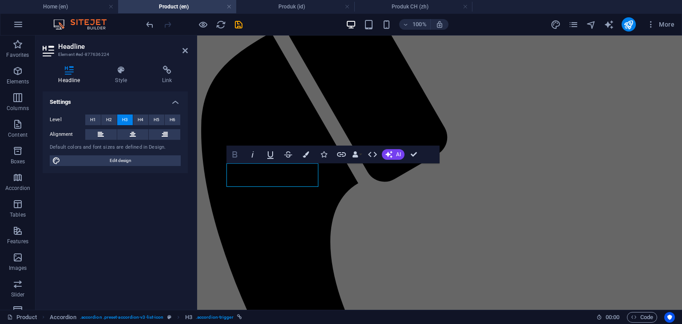
click at [235, 157] on icon "button" at bounding box center [235, 154] width 5 height 6
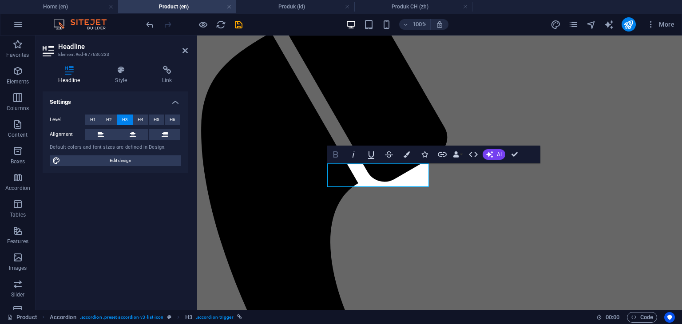
click at [336, 157] on icon "button" at bounding box center [335, 154] width 5 height 6
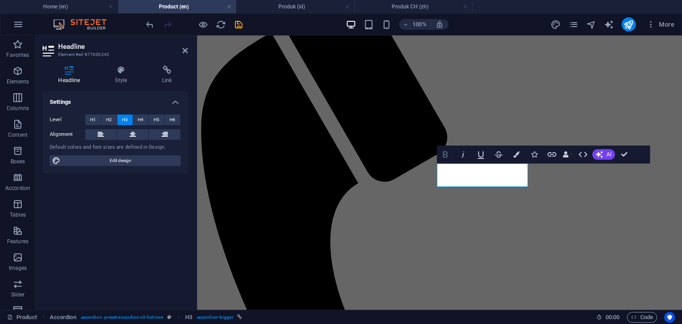
click at [448, 157] on icon "button" at bounding box center [445, 154] width 11 height 11
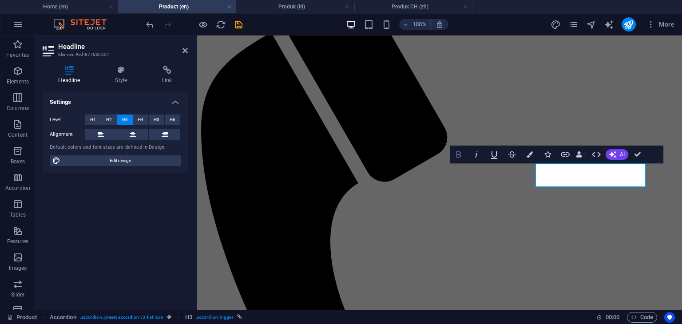
click at [458, 153] on icon "button" at bounding box center [458, 154] width 11 height 11
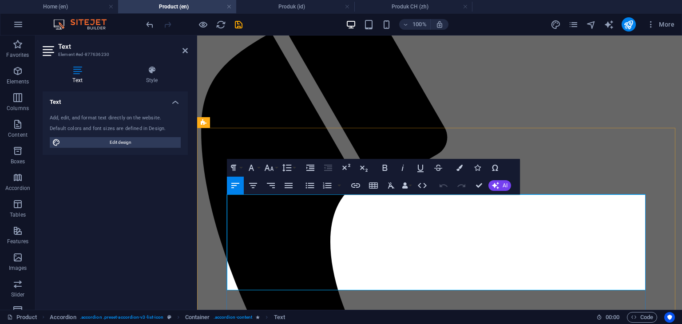
click at [254, 169] on icon "button" at bounding box center [251, 167] width 11 height 11
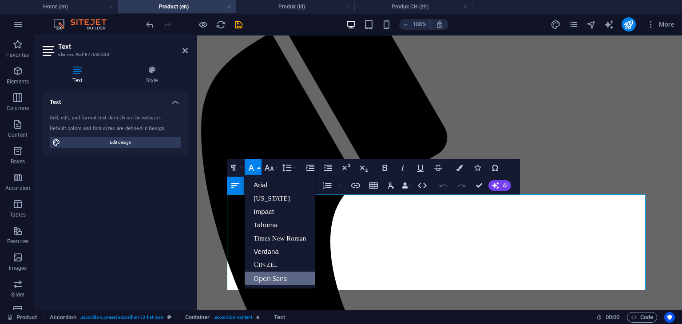
scroll to position [0, 0]
click at [261, 183] on link "Arial" at bounding box center [280, 184] width 70 height 13
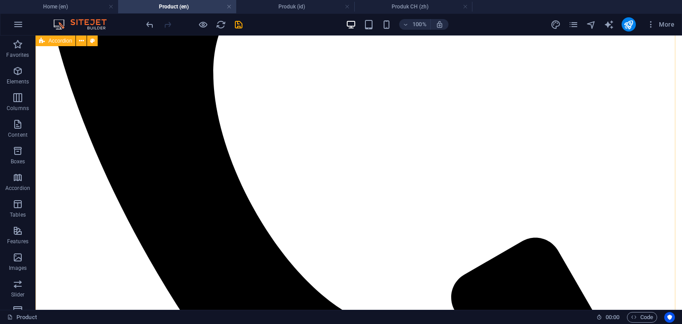
scroll to position [444, 0]
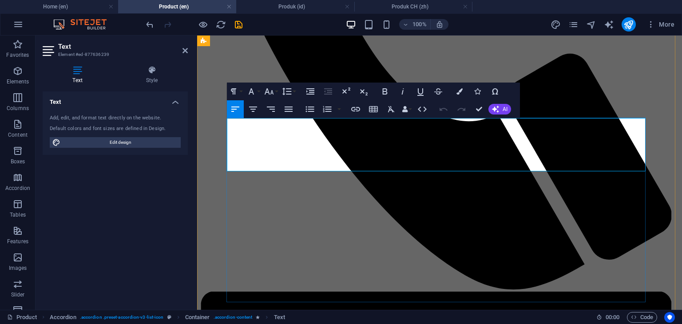
click at [252, 93] on icon "button" at bounding box center [251, 91] width 11 height 11
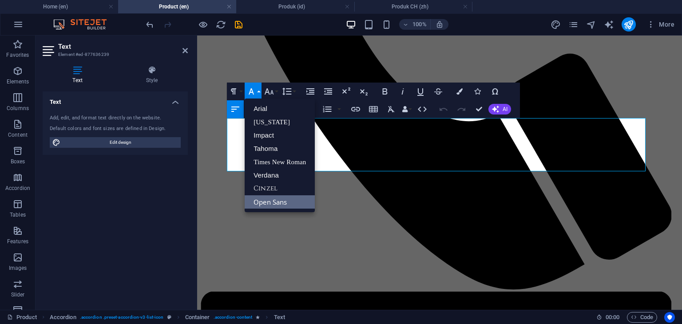
scroll to position [0, 0]
click at [257, 107] on link "Arial" at bounding box center [280, 108] width 70 height 13
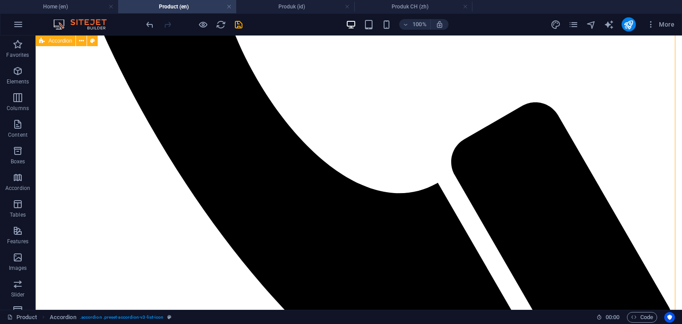
scroll to position [488, 0]
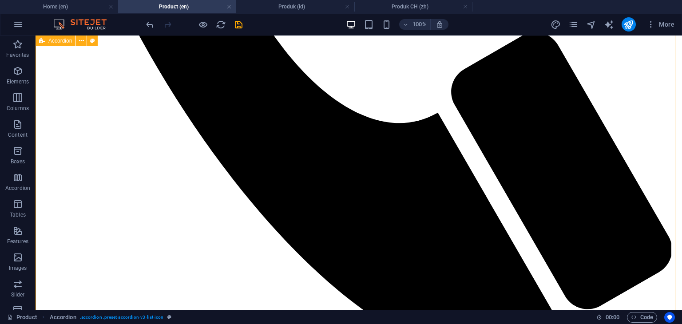
scroll to position [622, 0]
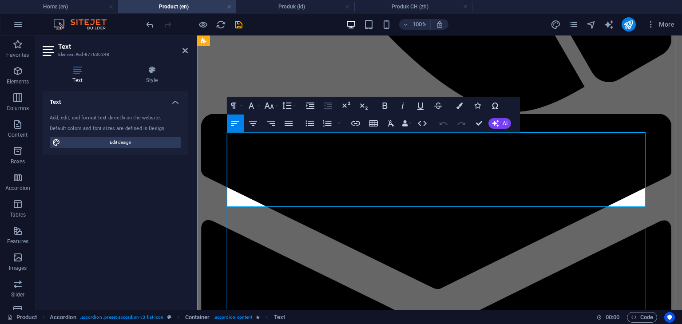
click at [256, 107] on icon "button" at bounding box center [251, 105] width 11 height 11
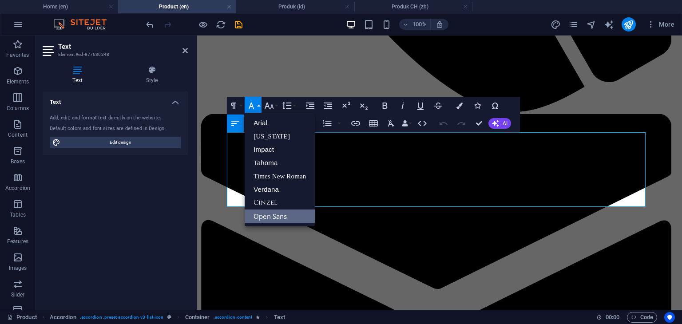
scroll to position [0, 0]
click at [260, 121] on link "Arial" at bounding box center [280, 122] width 70 height 13
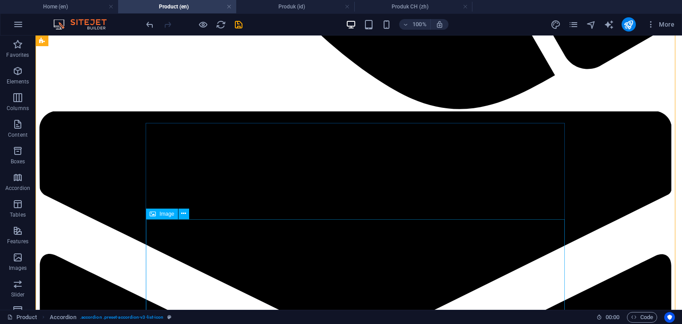
scroll to position [844, 0]
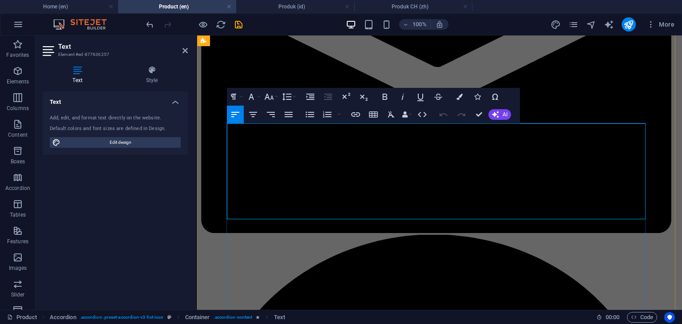
click at [254, 100] on icon "button" at bounding box center [251, 96] width 11 height 11
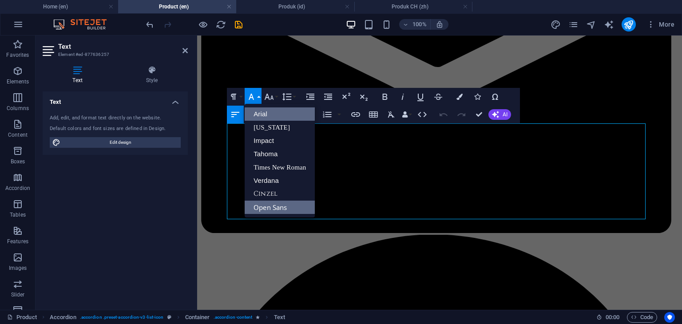
scroll to position [0, 0]
click at [261, 114] on link "Arial" at bounding box center [280, 113] width 70 height 13
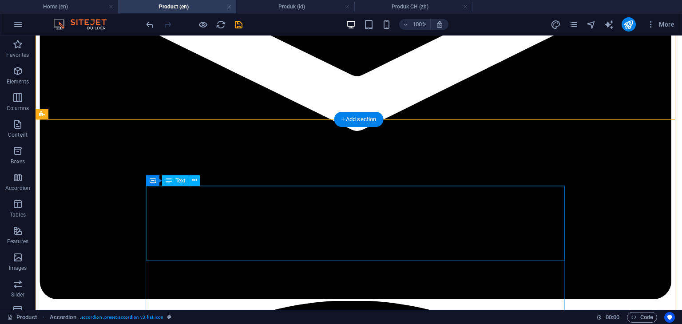
scroll to position [1110, 0]
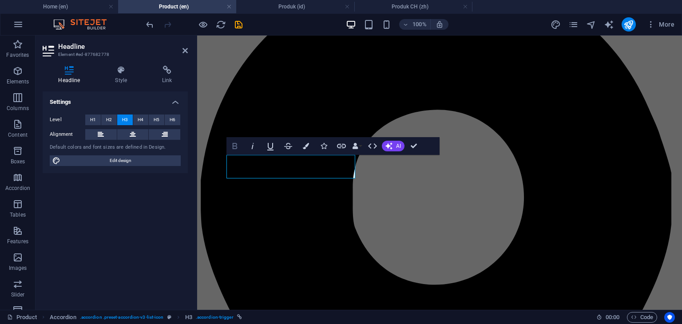
click at [235, 145] on icon "button" at bounding box center [235, 146] width 11 height 11
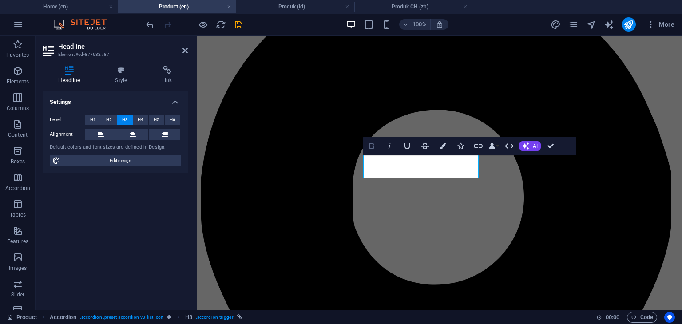
click at [370, 145] on icon "button" at bounding box center [371, 146] width 11 height 11
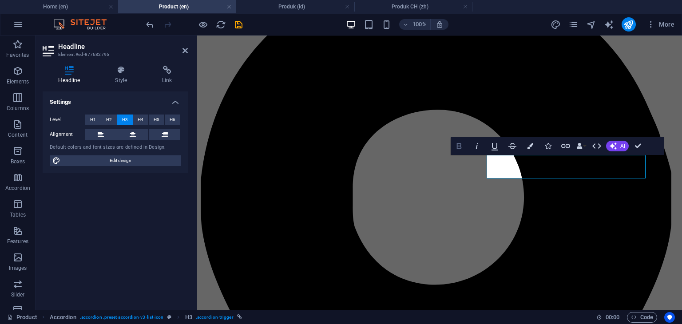
click at [457, 148] on icon "button" at bounding box center [459, 146] width 5 height 6
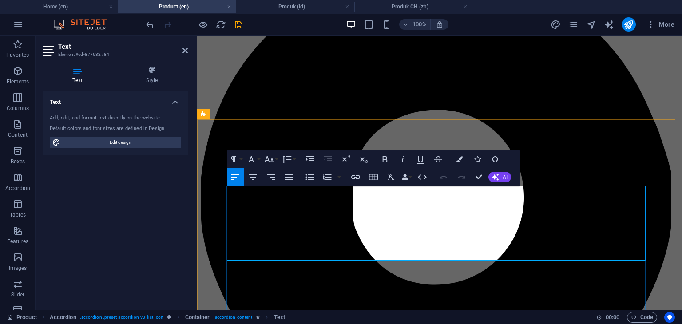
click at [253, 160] on icon "button" at bounding box center [251, 159] width 5 height 6
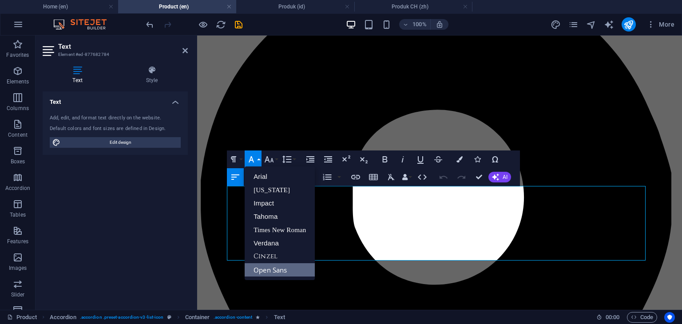
scroll to position [0, 0]
click at [258, 176] on link "Arial" at bounding box center [280, 176] width 70 height 13
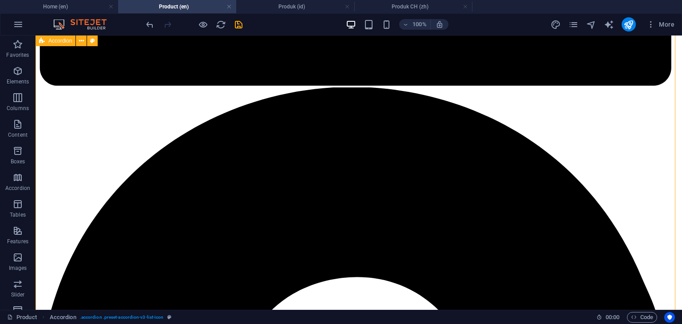
scroll to position [1332, 0]
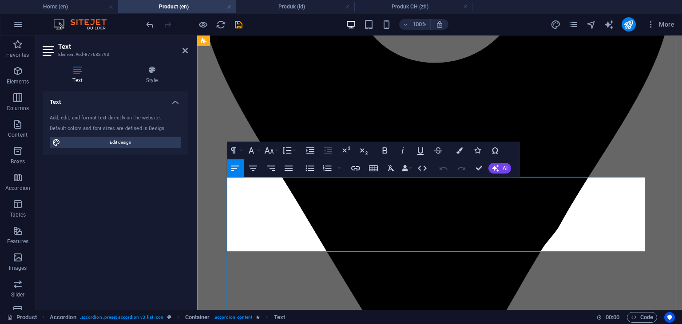
click at [251, 155] on icon "button" at bounding box center [251, 150] width 11 height 11
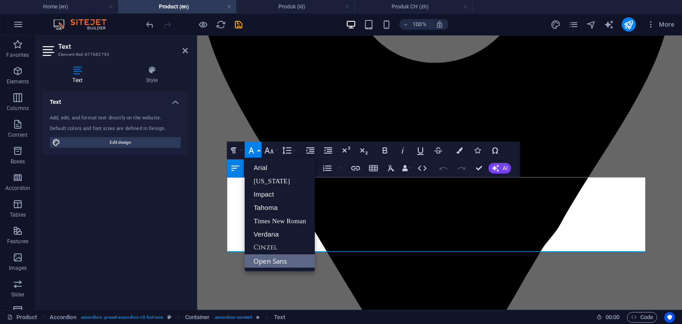
scroll to position [0, 0]
click at [254, 164] on link "Arial" at bounding box center [280, 167] width 70 height 13
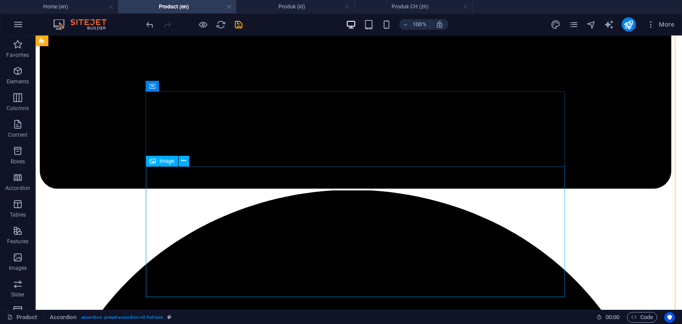
scroll to position [1199, 0]
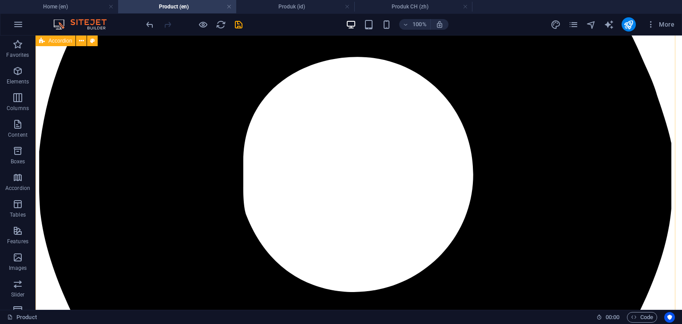
scroll to position [1554, 0]
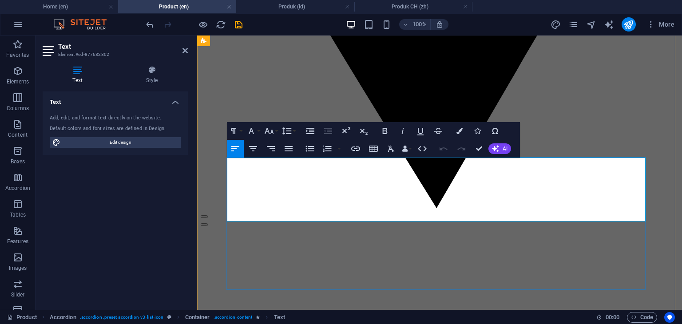
click at [251, 134] on icon "button" at bounding box center [251, 131] width 11 height 11
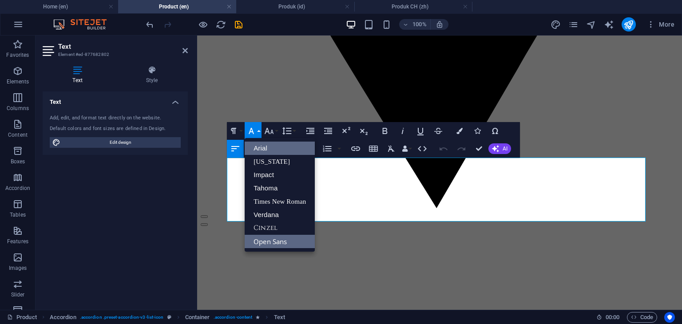
scroll to position [0, 0]
click at [259, 146] on link "Arial" at bounding box center [280, 148] width 70 height 13
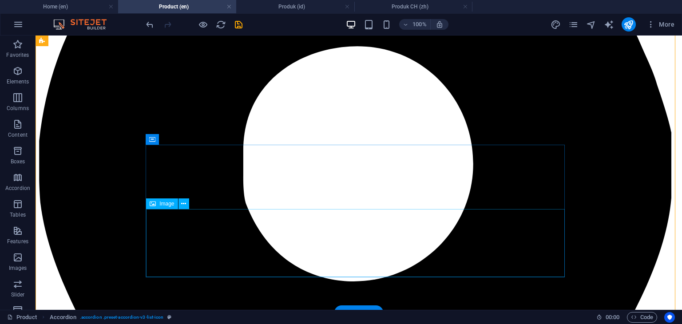
scroll to position [1598, 0]
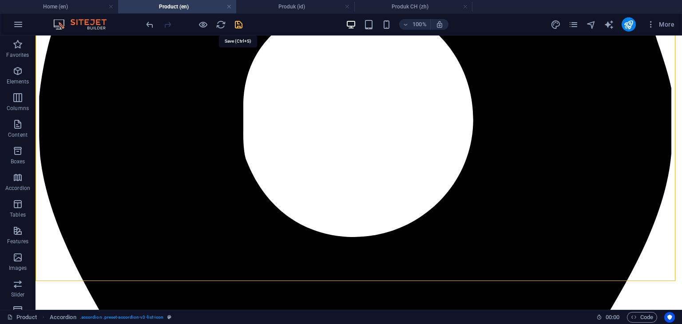
click at [242, 24] on icon "save" at bounding box center [239, 25] width 10 height 10
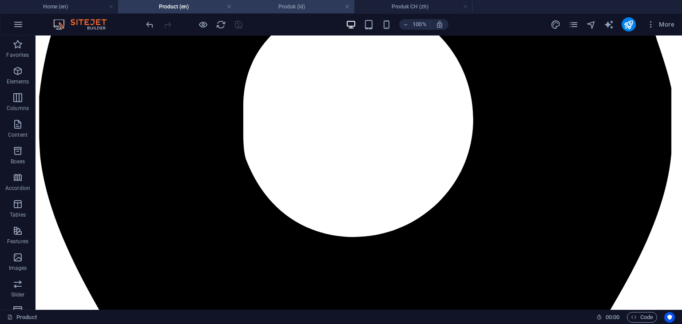
click at [294, 10] on h4 "Produk (id)" at bounding box center [295, 7] width 118 height 10
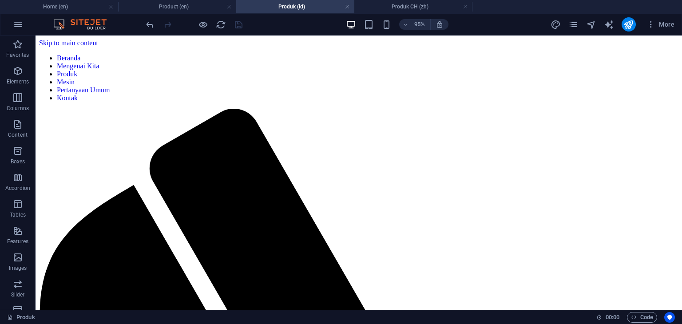
scroll to position [0, 0]
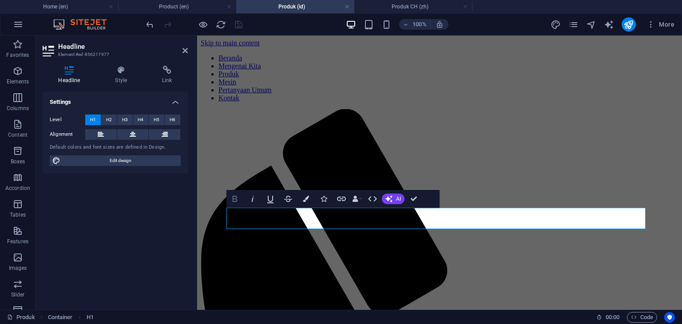
click at [234, 199] on icon "button" at bounding box center [235, 199] width 5 height 6
click at [186, 9] on h4 "Product (en)" at bounding box center [177, 7] width 118 height 10
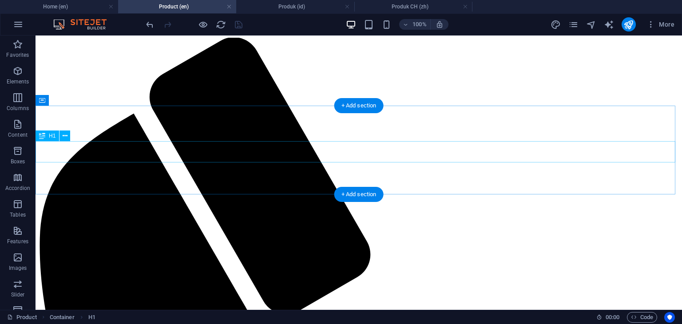
scroll to position [66, 0]
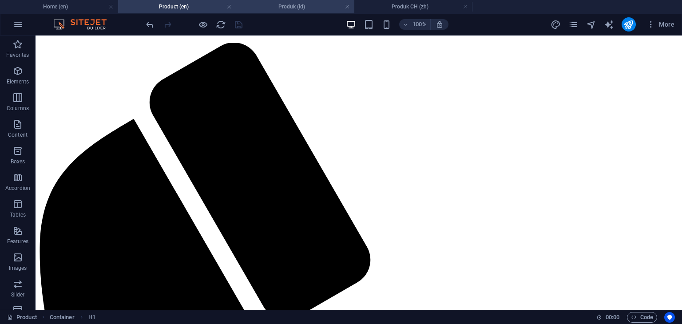
click at [282, 4] on h4 "Produk (id)" at bounding box center [295, 7] width 118 height 10
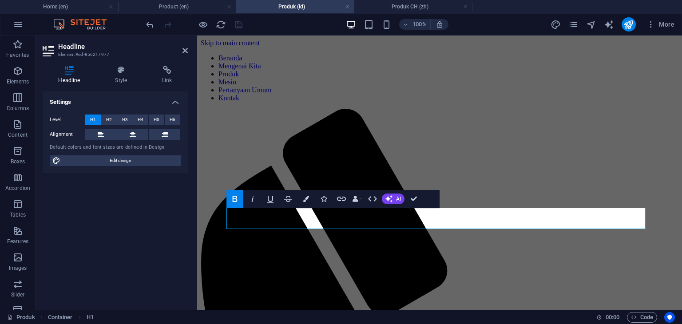
scroll to position [0, 0]
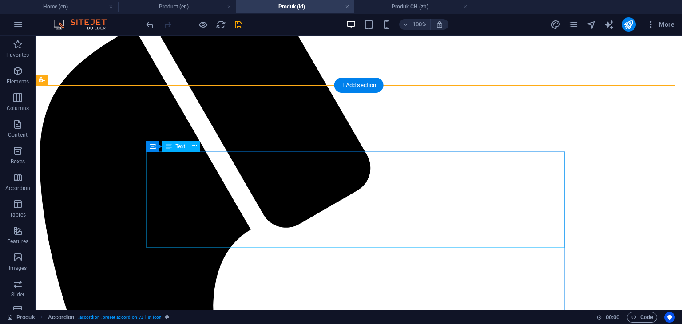
scroll to position [178, 0]
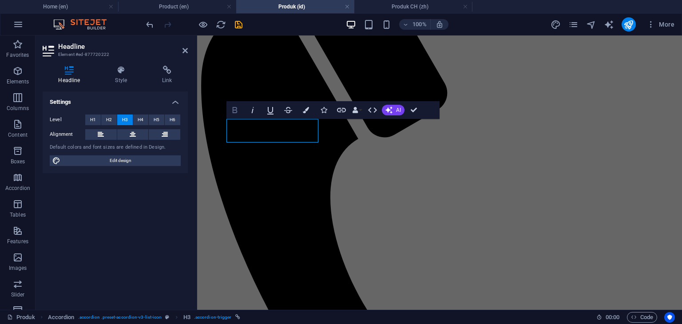
click at [239, 111] on icon "button" at bounding box center [235, 110] width 11 height 11
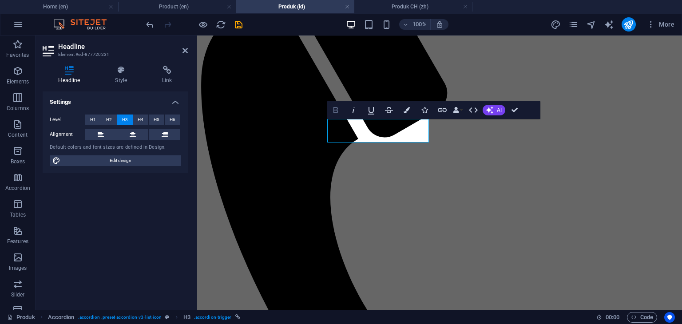
click at [334, 111] on icon "button" at bounding box center [335, 110] width 11 height 11
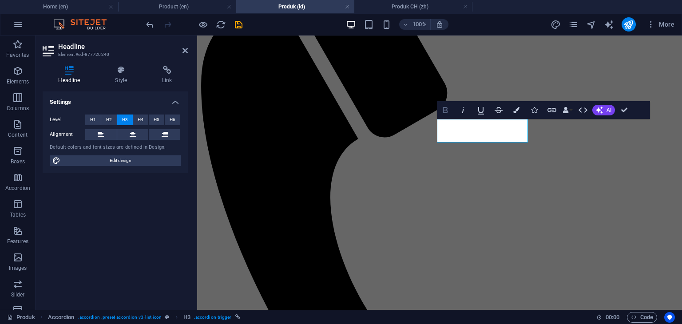
click at [444, 111] on icon "button" at bounding box center [445, 110] width 11 height 11
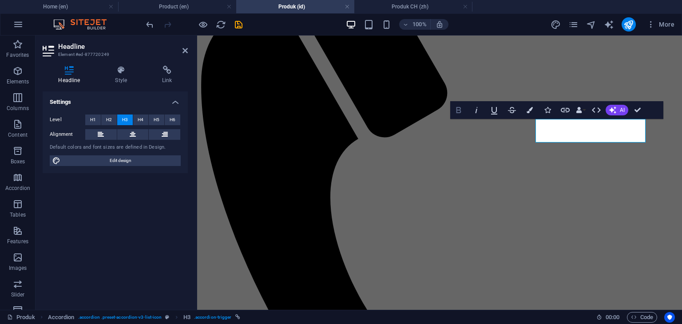
click at [458, 111] on icon "button" at bounding box center [458, 110] width 11 height 11
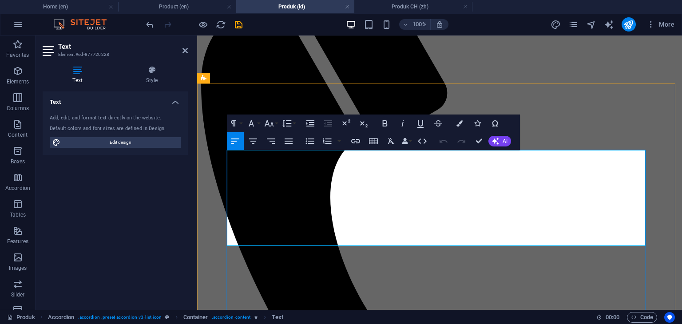
click at [254, 126] on icon "button" at bounding box center [251, 123] width 11 height 11
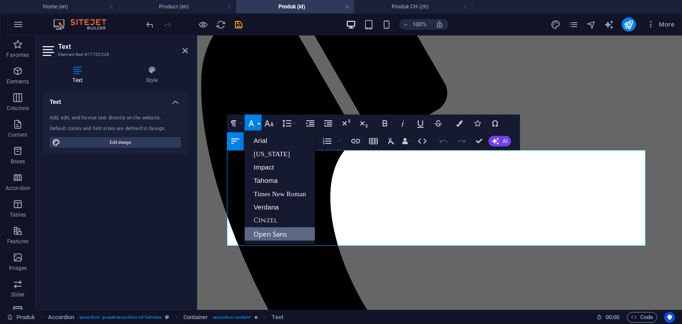
scroll to position [0, 0]
click at [258, 136] on link "Arial" at bounding box center [280, 140] width 70 height 13
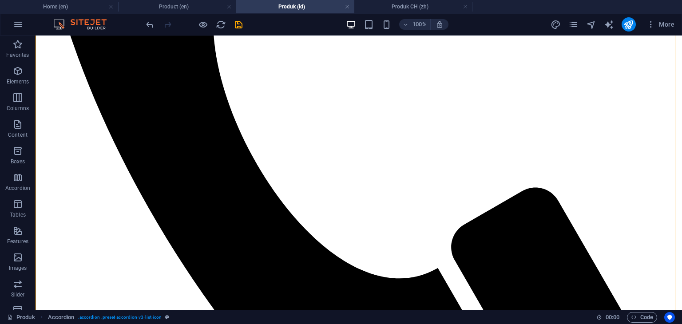
scroll to position [444, 0]
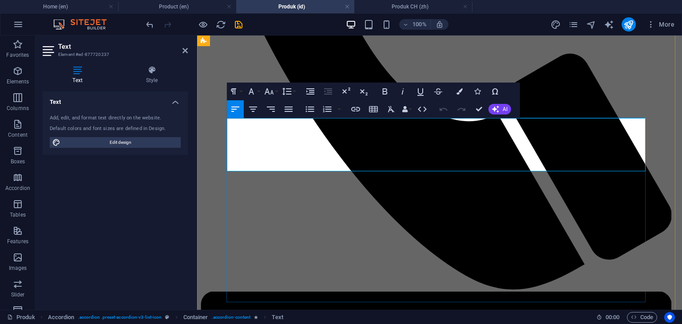
click at [254, 95] on icon "button" at bounding box center [251, 91] width 11 height 11
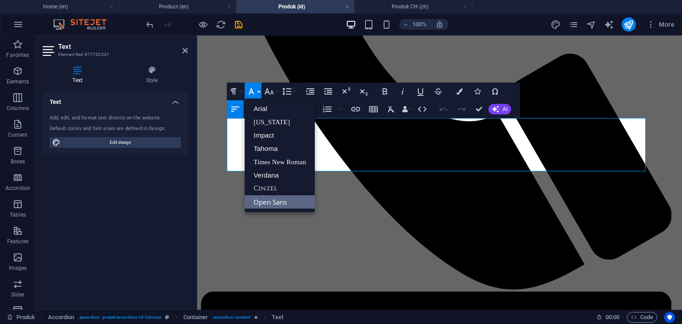
scroll to position [0, 0]
click at [265, 110] on link "Arial" at bounding box center [280, 108] width 70 height 13
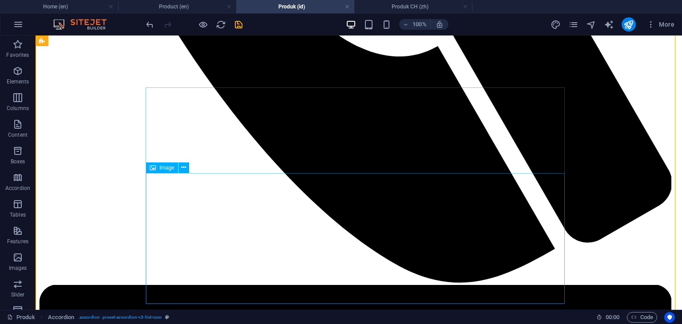
scroll to position [666, 0]
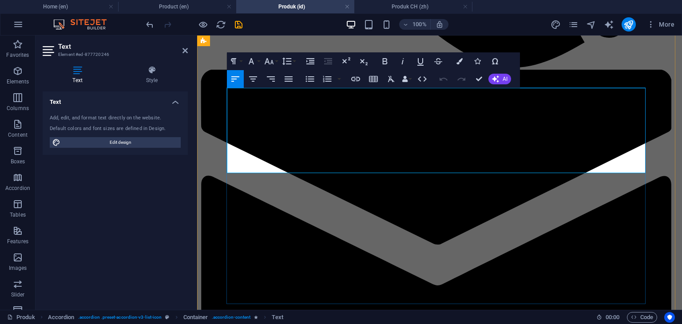
click at [252, 65] on icon "button" at bounding box center [251, 61] width 11 height 11
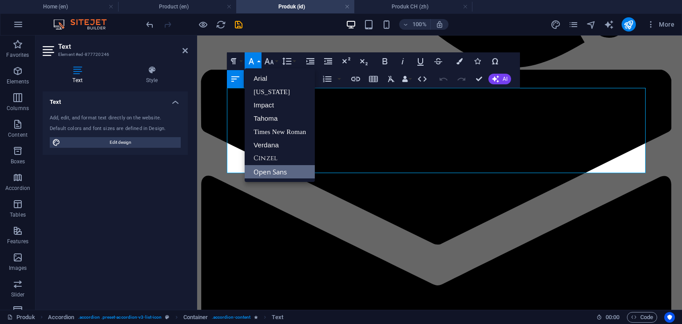
scroll to position [0, 0]
click at [257, 75] on link "Arial" at bounding box center [280, 78] width 70 height 13
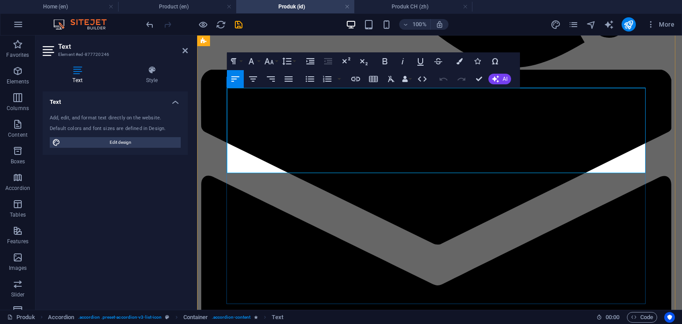
drag, startPoint x: 259, startPoint y: 168, endPoint x: 234, endPoint y: 150, distance: 31.4
click at [309, 63] on icon "button" at bounding box center [310, 61] width 11 height 11
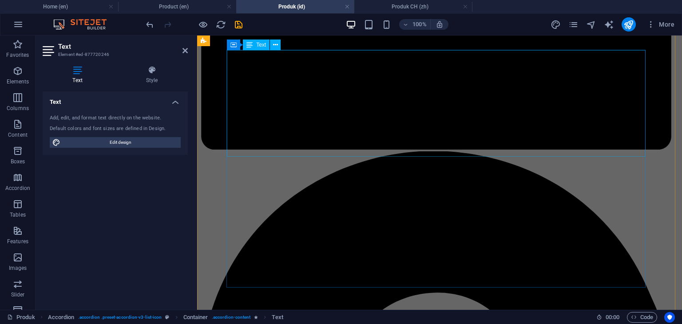
scroll to position [932, 0]
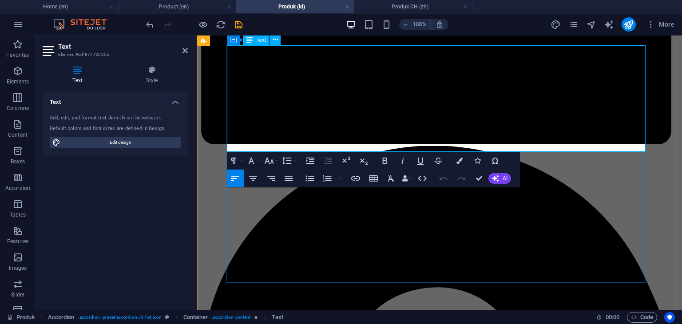
click at [251, 162] on icon "button" at bounding box center [251, 160] width 11 height 11
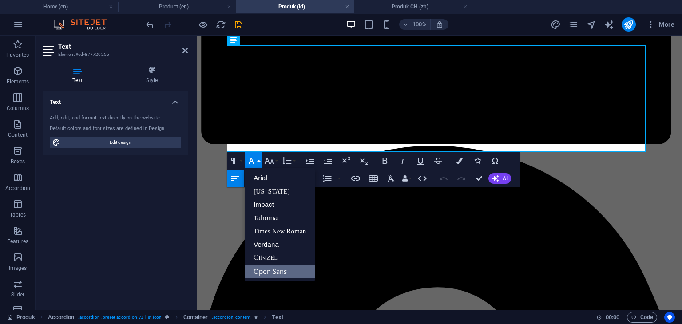
scroll to position [0, 0]
click at [256, 176] on link "Arial" at bounding box center [280, 177] width 70 height 13
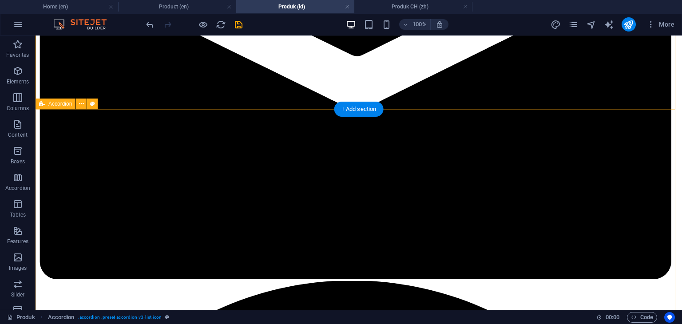
scroll to position [1154, 0]
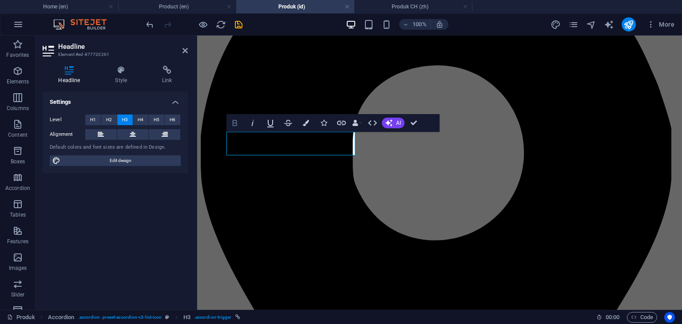
click at [234, 126] on icon "button" at bounding box center [235, 123] width 5 height 6
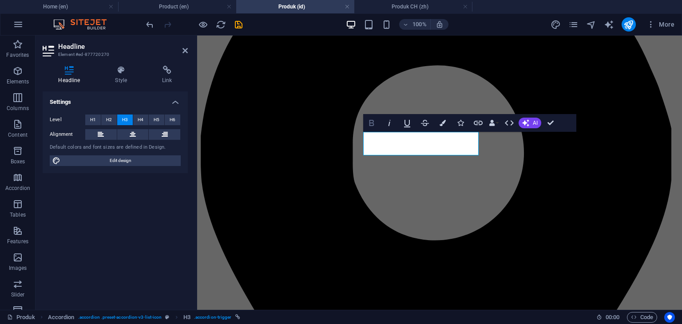
click at [369, 127] on icon "button" at bounding box center [371, 123] width 11 height 11
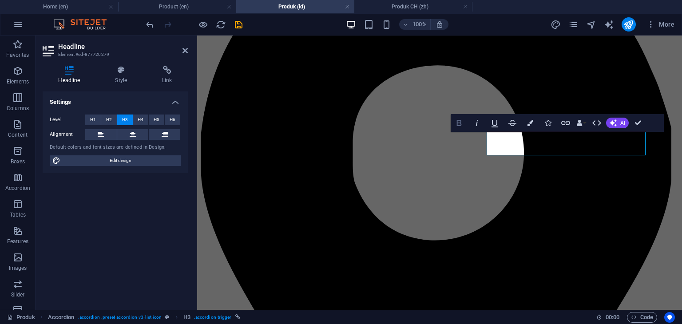
click at [460, 126] on icon "button" at bounding box center [459, 123] width 5 height 6
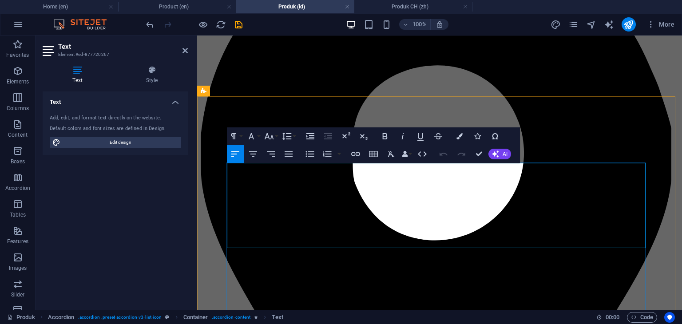
click at [254, 138] on icon "button" at bounding box center [251, 136] width 11 height 11
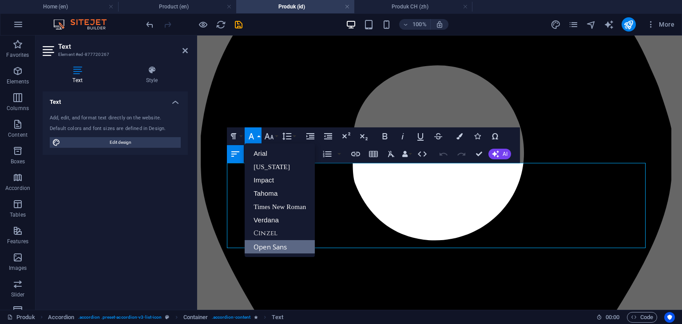
scroll to position [0, 0]
click at [265, 156] on link "Arial" at bounding box center [280, 153] width 70 height 13
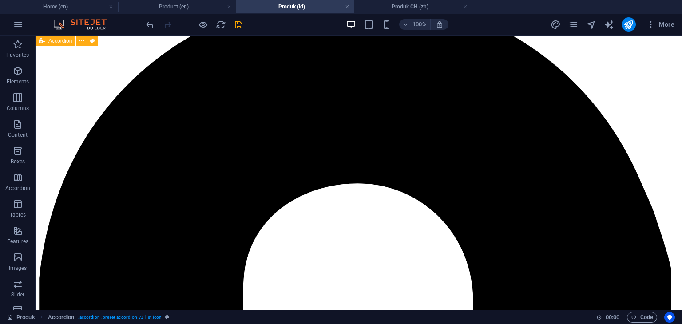
scroll to position [1465, 0]
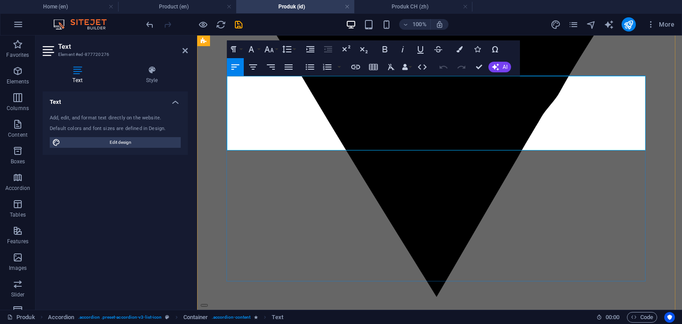
click at [254, 51] on icon "button" at bounding box center [251, 49] width 11 height 11
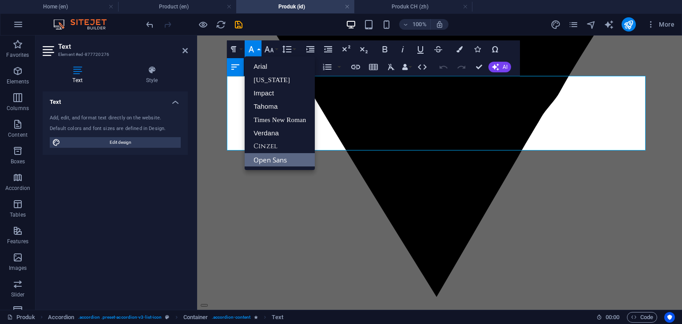
scroll to position [0, 0]
click at [261, 64] on link "Arial" at bounding box center [280, 66] width 70 height 13
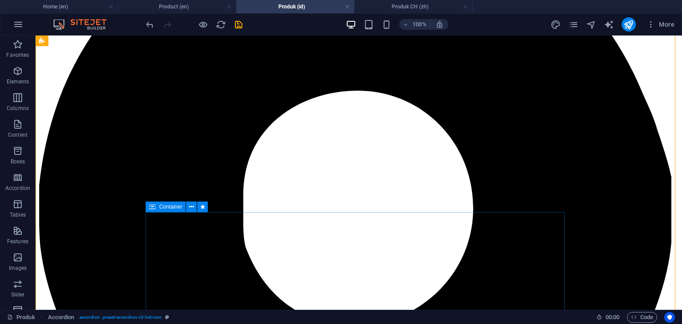
scroll to position [1598, 0]
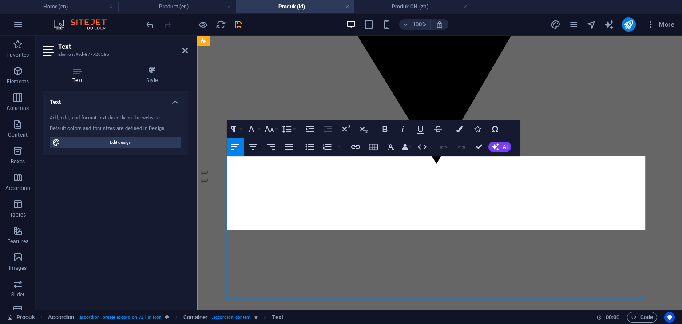
click at [252, 132] on icon "button" at bounding box center [251, 129] width 11 height 11
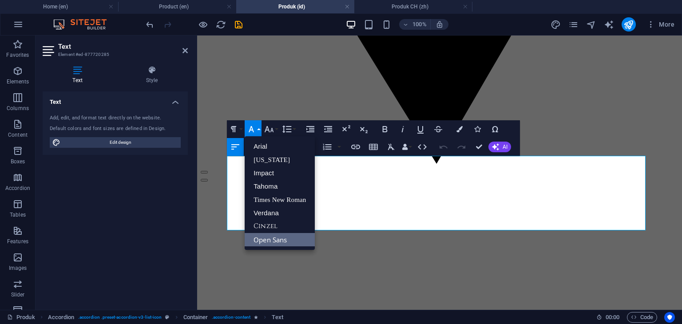
scroll to position [0, 0]
click at [261, 146] on link "Arial" at bounding box center [280, 146] width 70 height 13
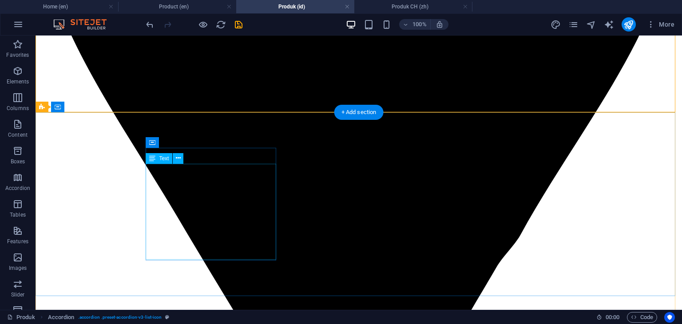
scroll to position [1820, 0]
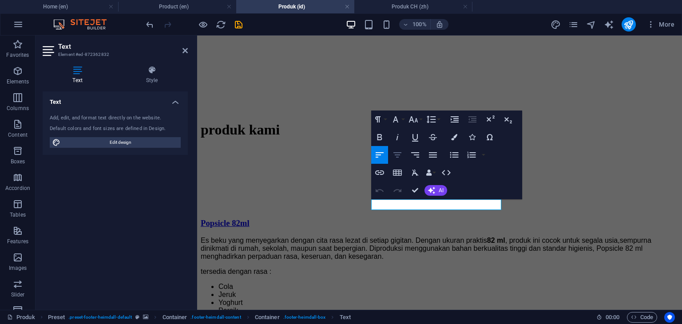
click at [398, 153] on icon "button" at bounding box center [397, 155] width 11 height 11
click at [381, 157] on icon "button" at bounding box center [379, 155] width 11 height 11
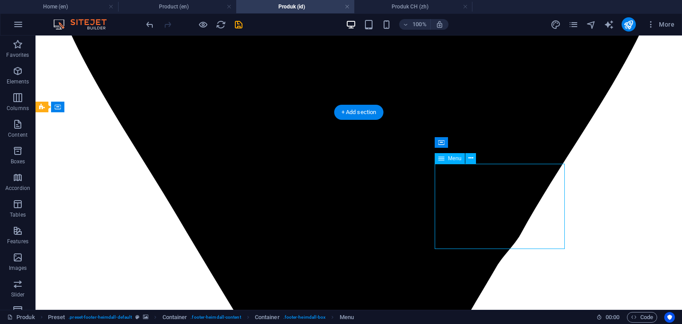
select select
select select "1"
select select
select select "2"
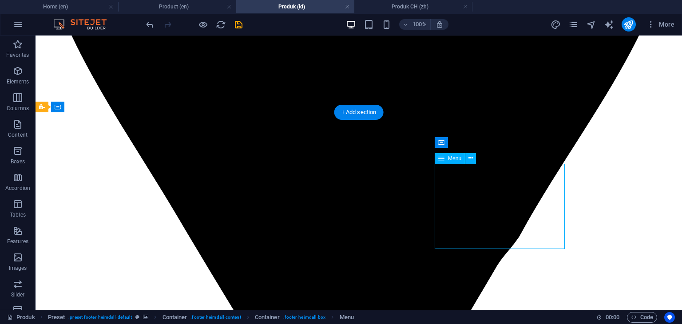
select select
select select "3"
select select
select select "4"
select select
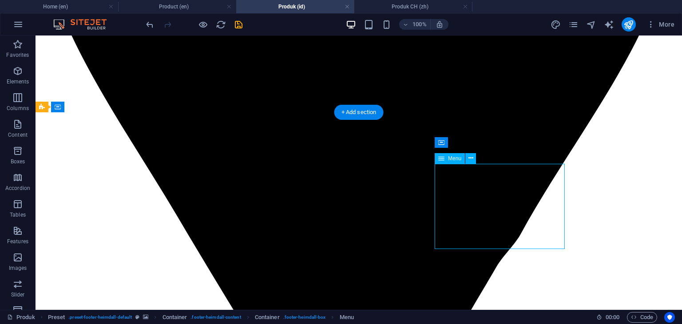
select select "5"
select select
select select "6"
select select
select select "7"
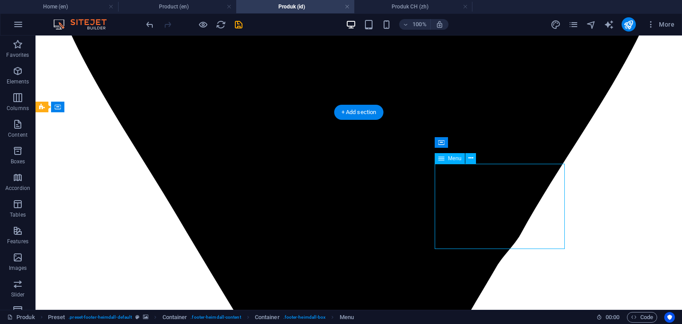
select select
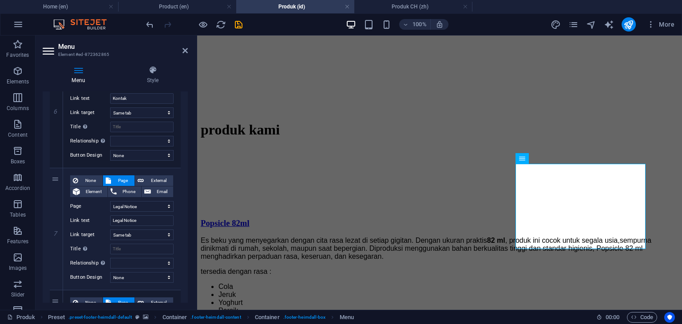
scroll to position [755, 0]
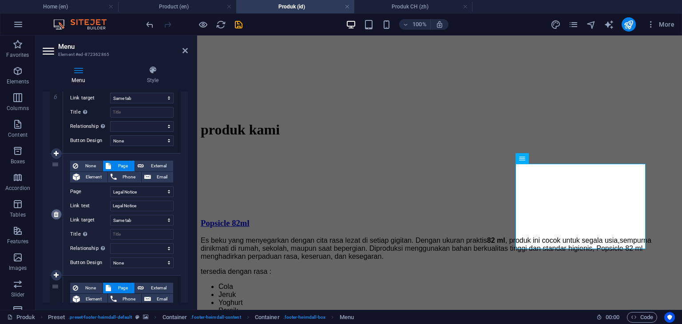
click at [55, 214] on icon at bounding box center [56, 214] width 5 height 6
select select
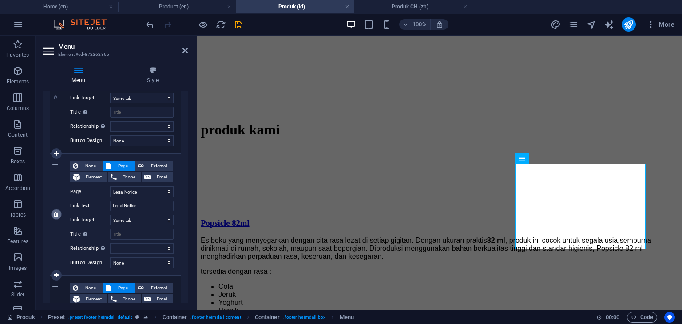
select select
select select "7"
type input "Privacy"
select select
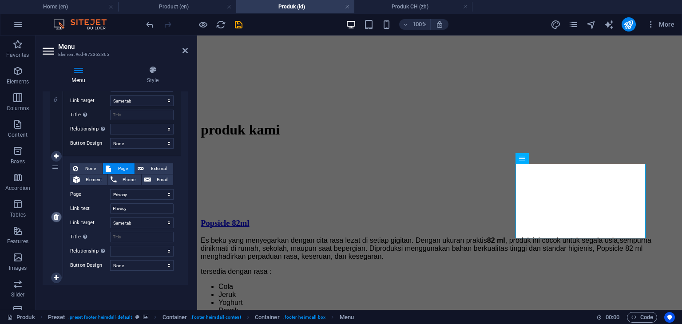
scroll to position [752, 0]
click at [55, 214] on icon at bounding box center [56, 217] width 5 height 6
select select
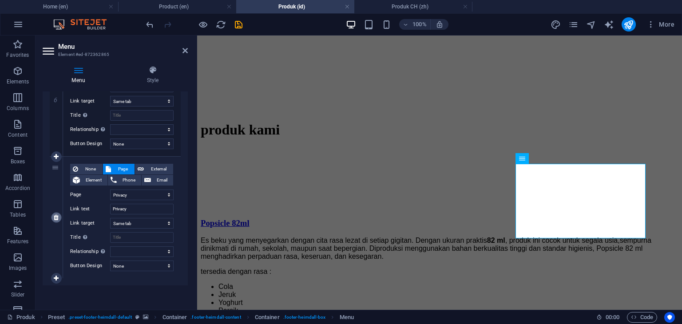
select select
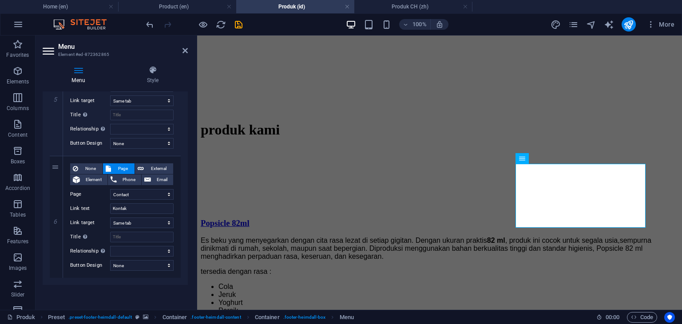
scroll to position [630, 0]
click at [192, 196] on div "Menu Style Menu Auto Custom Create custom menu items for this menu. Recommended…" at bounding box center [115, 184] width 159 height 251
click at [186, 51] on icon at bounding box center [184, 50] width 5 height 7
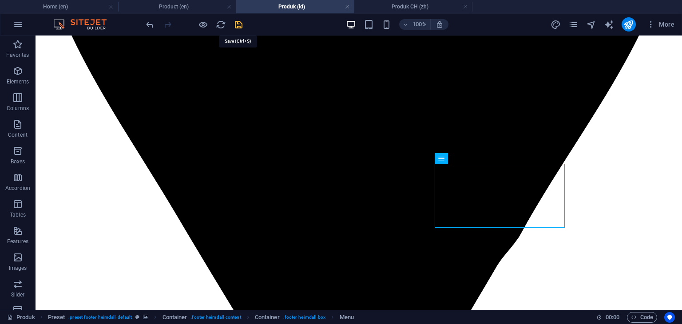
click at [242, 22] on icon "save" at bounding box center [239, 25] width 10 height 10
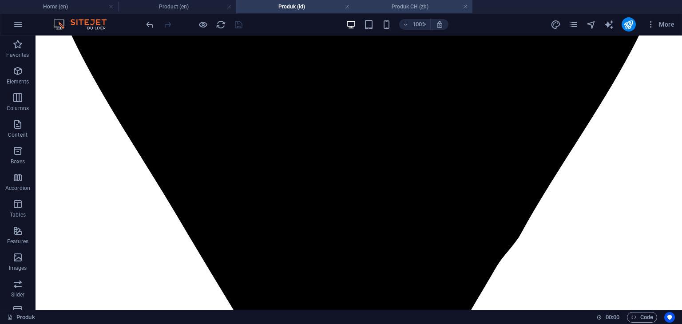
click at [419, 4] on h4 "Produk CH (zh)" at bounding box center [413, 7] width 118 height 10
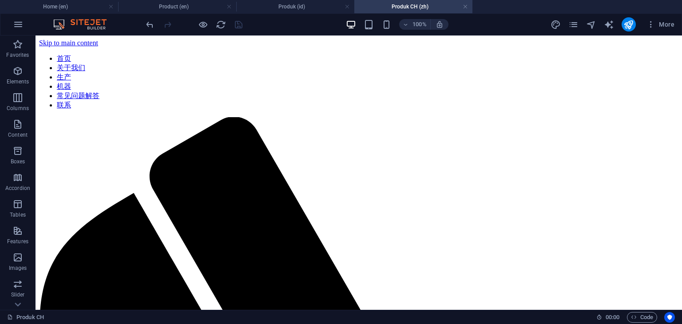
scroll to position [0, 0]
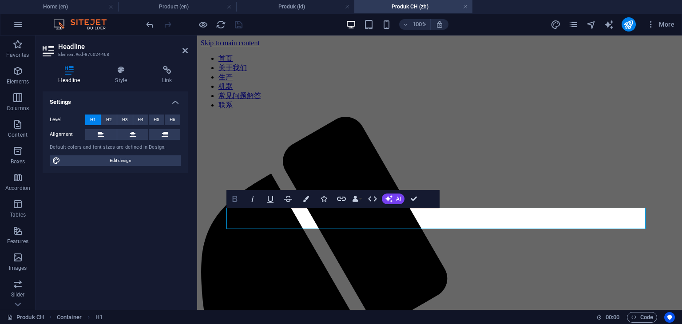
click at [235, 199] on icon "button" at bounding box center [235, 199] width 11 height 11
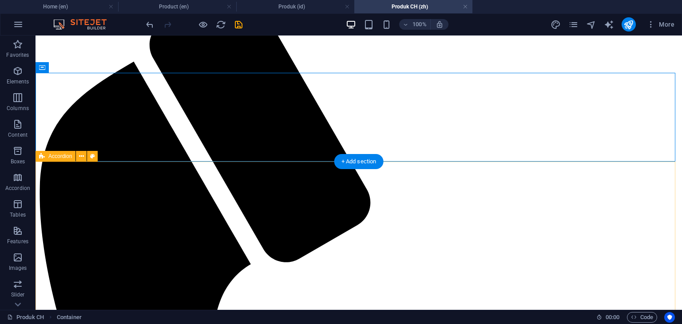
scroll to position [133, 0]
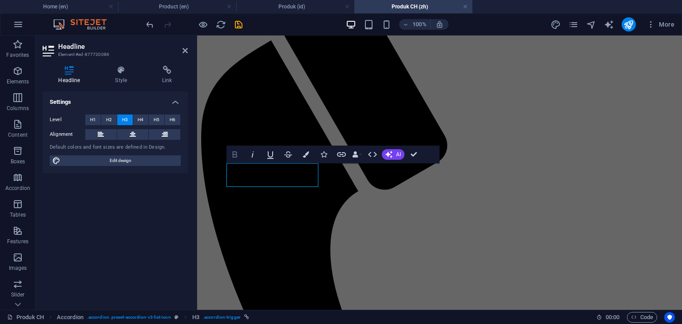
click at [236, 154] on icon "button" at bounding box center [235, 154] width 5 height 6
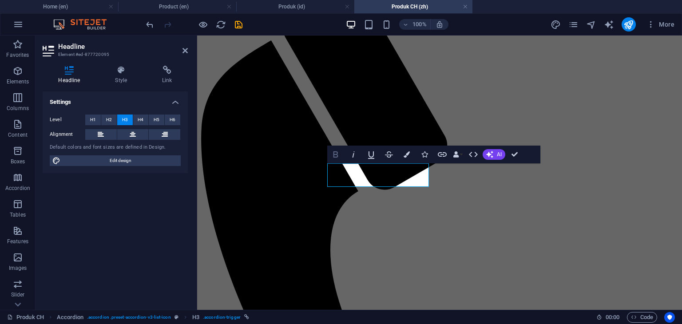
click at [335, 157] on icon "button" at bounding box center [335, 154] width 5 height 6
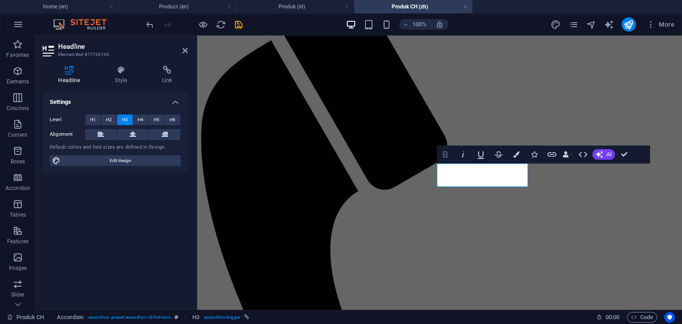
click at [444, 154] on icon "button" at bounding box center [445, 154] width 5 height 6
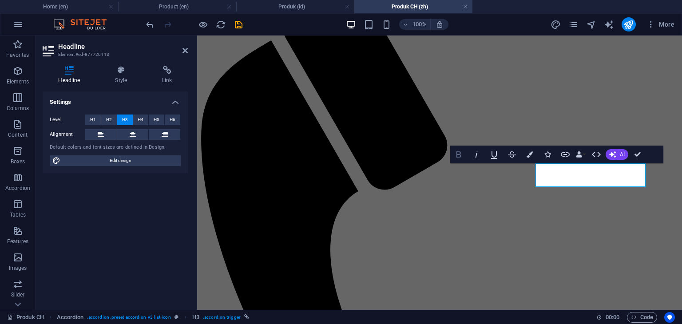
click at [458, 156] on icon "button" at bounding box center [458, 154] width 11 height 11
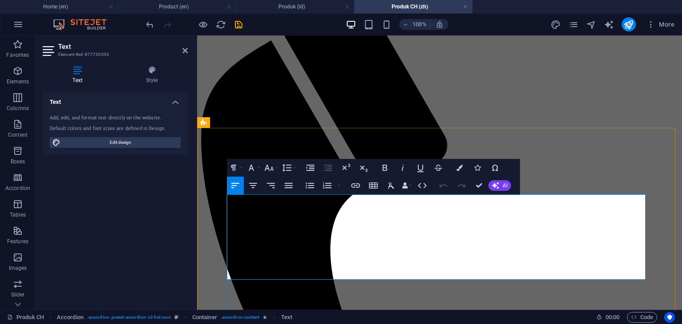
click at [250, 169] on icon "button" at bounding box center [251, 168] width 5 height 6
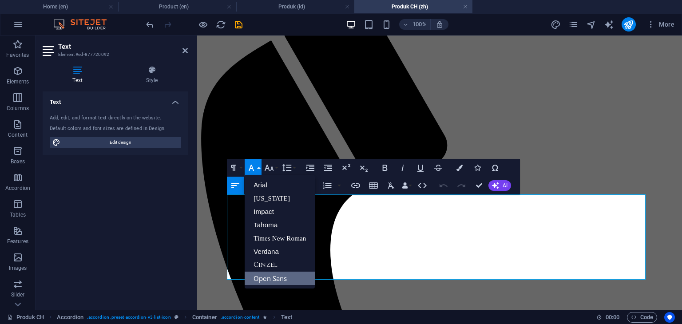
scroll to position [0, 0]
click at [262, 184] on link "Arial" at bounding box center [280, 184] width 70 height 13
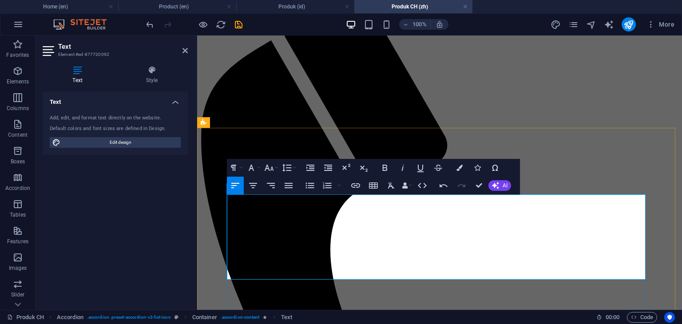
click at [306, 6] on h4 "Produk (id)" at bounding box center [295, 7] width 118 height 10
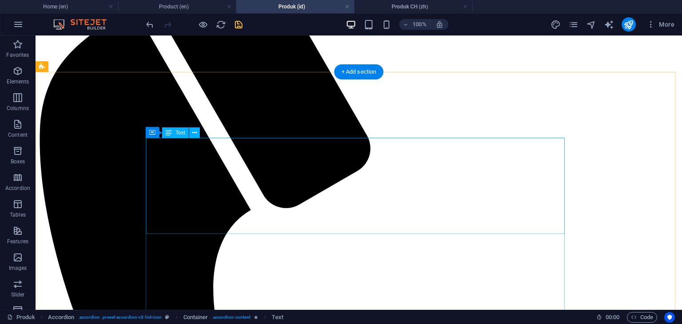
scroll to position [222, 0]
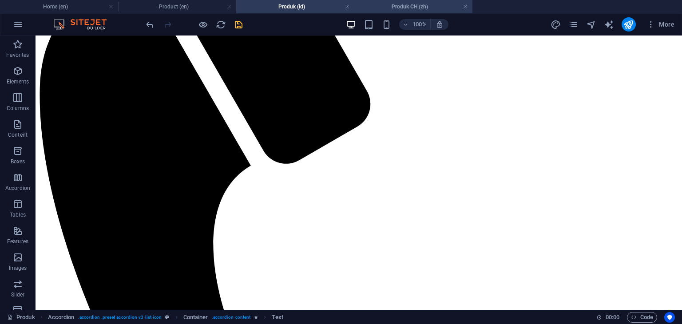
click at [412, 6] on h4 "Produk CH (zh)" at bounding box center [413, 7] width 118 height 10
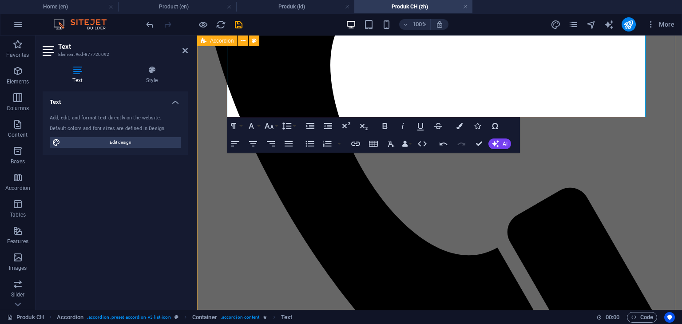
scroll to position [355, 0]
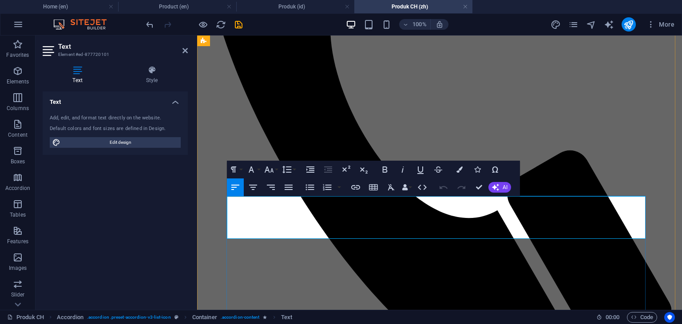
drag, startPoint x: 300, startPoint y: 232, endPoint x: 228, endPoint y: 202, distance: 78.0
click at [254, 171] on icon "button" at bounding box center [251, 169] width 11 height 11
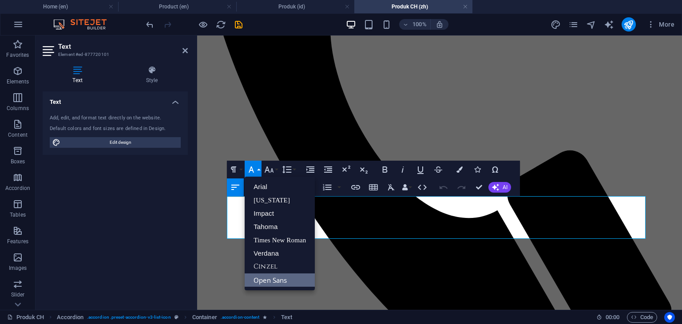
scroll to position [0, 0]
click at [256, 185] on link "Arial" at bounding box center [280, 186] width 70 height 13
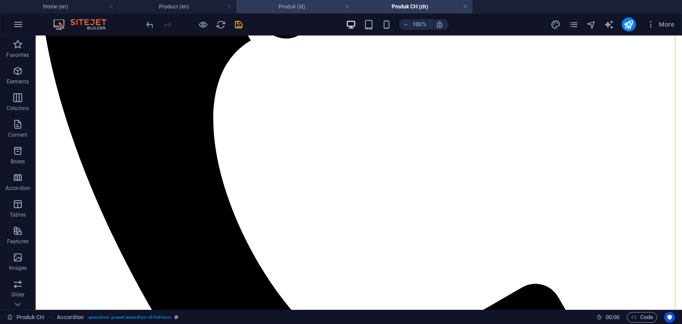
click at [321, 8] on h4 "Produk (id)" at bounding box center [295, 7] width 118 height 10
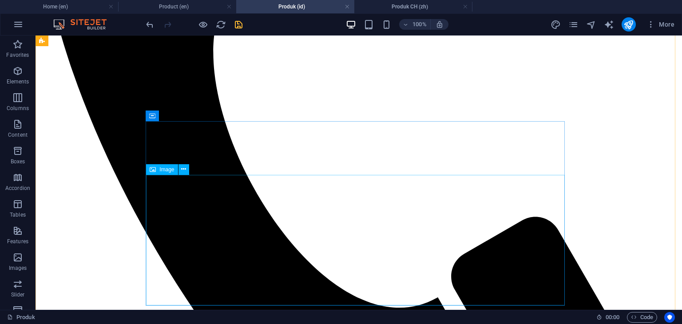
scroll to position [444, 0]
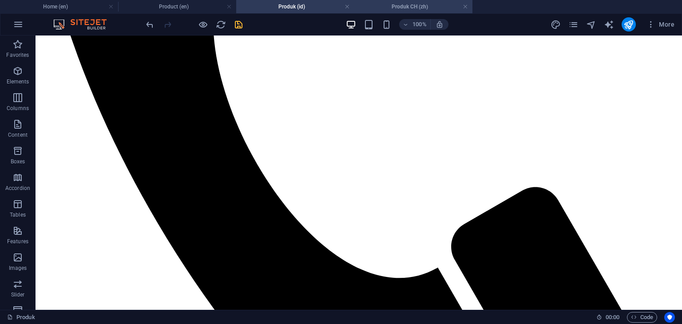
click at [405, 4] on h4 "Produk CH (zh)" at bounding box center [413, 7] width 118 height 10
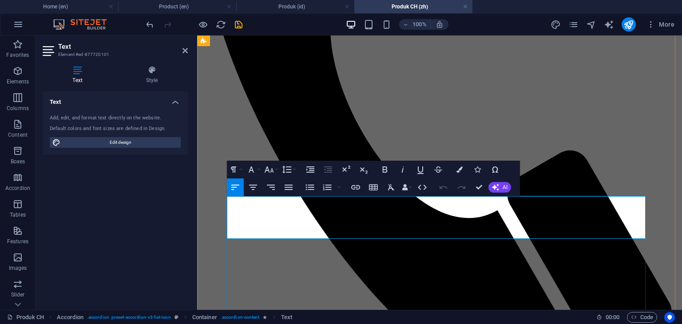
drag, startPoint x: 348, startPoint y: 212, endPoint x: 322, endPoint y: 214, distance: 26.2
copy span "ずるずる"
click at [281, 8] on h4 "Produk (id)" at bounding box center [295, 7] width 118 height 10
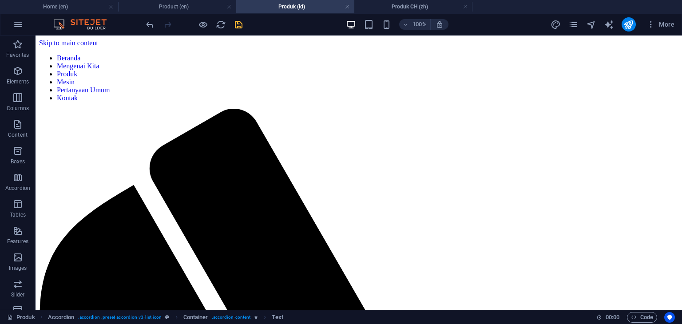
scroll to position [444, 0]
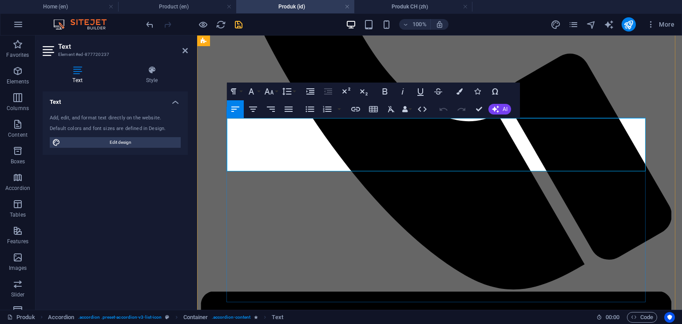
drag, startPoint x: 267, startPoint y: 166, endPoint x: 228, endPoint y: 124, distance: 56.8
copy div "Cemilan jelly yang menyenangkan dan lezat dengan kemasan praktis 16 gr , cocok …"
click at [408, 10] on h4 "Produk CH (zh)" at bounding box center [413, 7] width 118 height 10
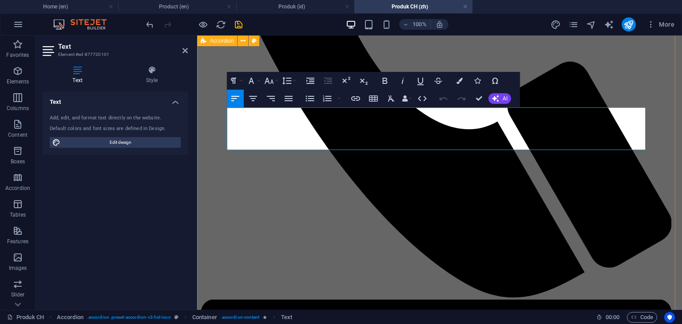
drag, startPoint x: 293, startPoint y: 144, endPoint x: 226, endPoint y: 115, distance: 73.3
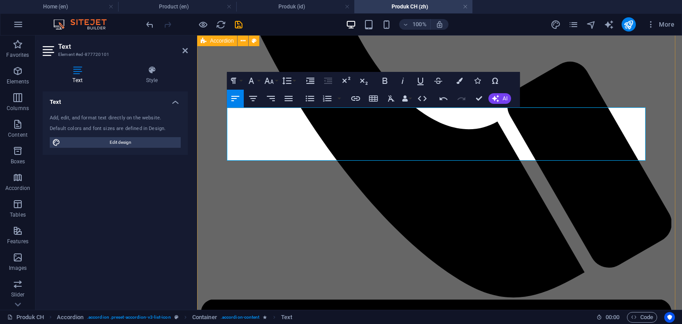
scroll to position [909, 6]
drag, startPoint x: 253, startPoint y: 156, endPoint x: 228, endPoint y: 158, distance: 25.0
copy p "酸奶味"
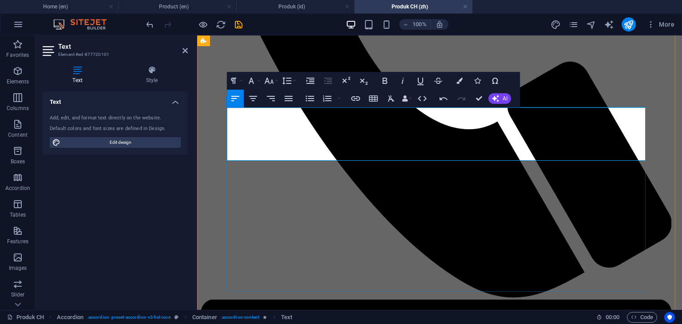
drag, startPoint x: 258, startPoint y: 156, endPoint x: 227, endPoint y: 111, distance: 54.6
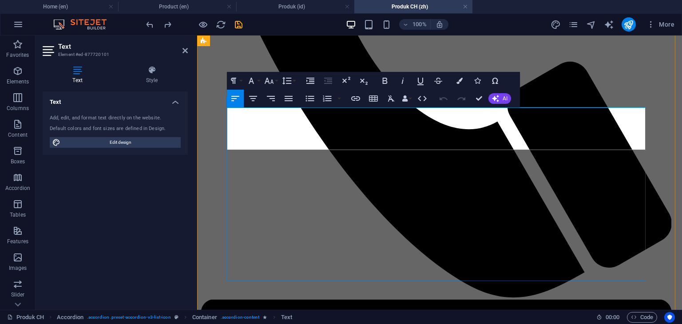
drag, startPoint x: 292, startPoint y: 146, endPoint x: 235, endPoint y: 146, distance: 57.3
copy li "乳酸味 - Yogurt"
drag, startPoint x: 267, startPoint y: 135, endPoint x: 226, endPoint y: 116, distance: 45.7
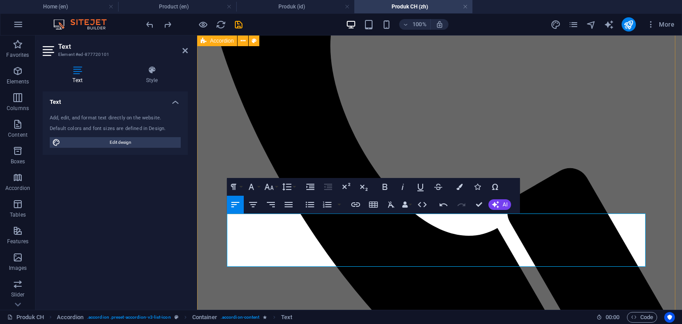
scroll to position [400, 0]
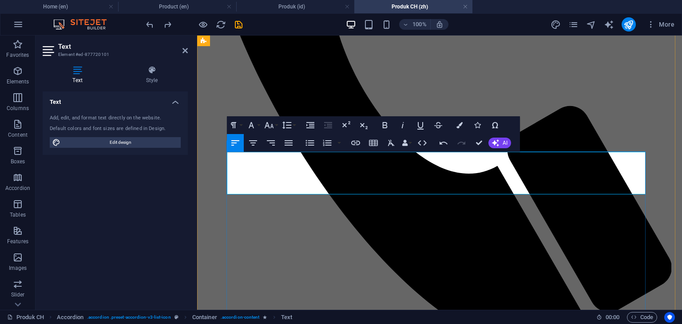
drag, startPoint x: 291, startPoint y: 191, endPoint x: 228, endPoint y: 158, distance: 71.3
click at [252, 126] on icon "button" at bounding box center [251, 125] width 5 height 6
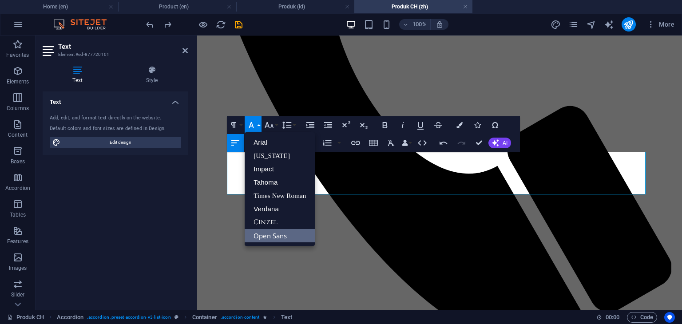
scroll to position [0, 0]
click at [263, 138] on link "Arial" at bounding box center [280, 142] width 70 height 13
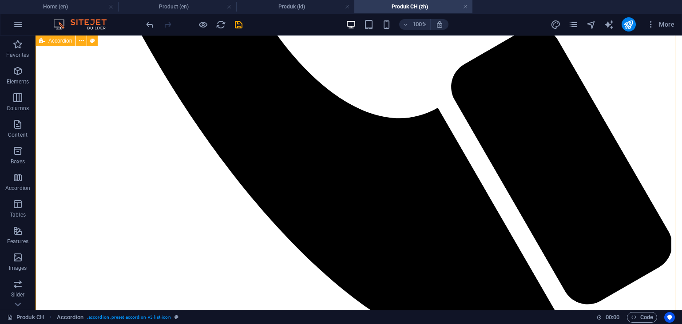
scroll to position [622, 0]
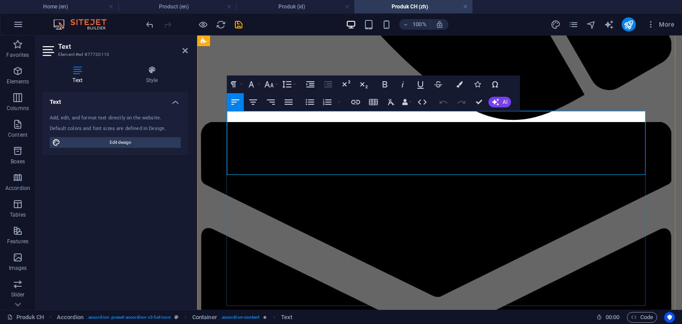
drag, startPoint x: 297, startPoint y: 168, endPoint x: 227, endPoint y: 118, distance: 85.6
click at [382, 86] on icon "button" at bounding box center [385, 84] width 11 height 11
click at [254, 88] on icon "button" at bounding box center [251, 84] width 11 height 11
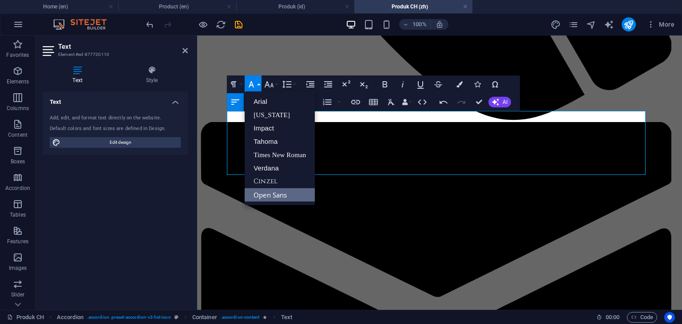
scroll to position [0, 0]
click at [258, 99] on link "Arial" at bounding box center [280, 101] width 70 height 13
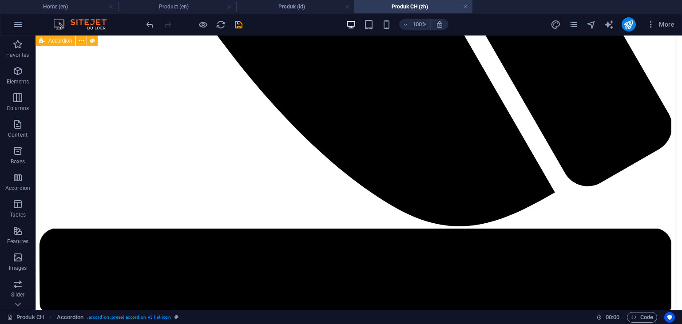
scroll to position [755, 0]
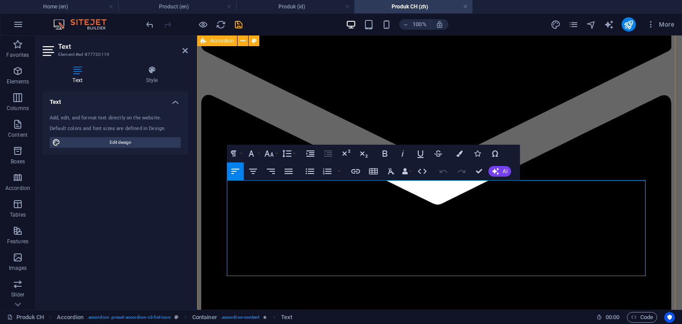
drag, startPoint x: 291, startPoint y: 272, endPoint x: 225, endPoint y: 184, distance: 110.6
click at [253, 156] on icon "button" at bounding box center [251, 153] width 11 height 11
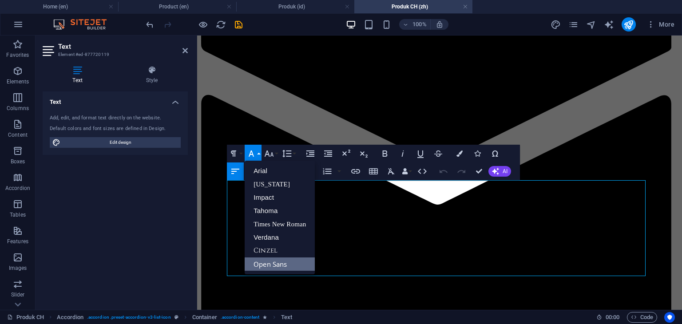
scroll to position [0, 0]
click at [264, 171] on link "Arial" at bounding box center [280, 170] width 70 height 13
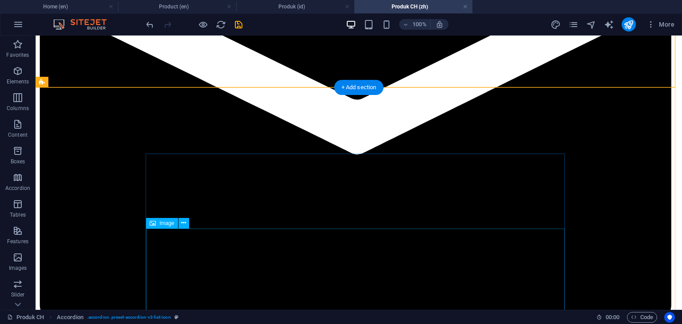
scroll to position [1110, 0]
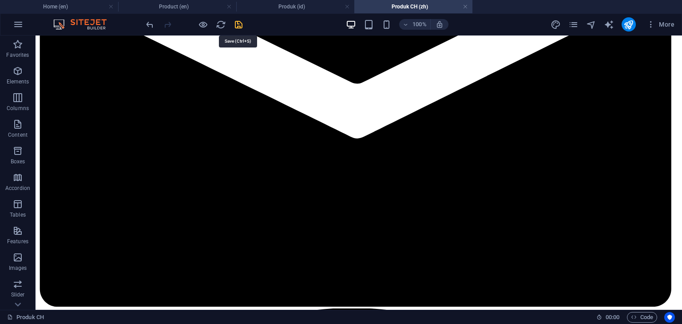
click at [242, 24] on icon "save" at bounding box center [239, 25] width 10 height 10
click at [286, 10] on h4 "Produk (id)" at bounding box center [295, 7] width 118 height 10
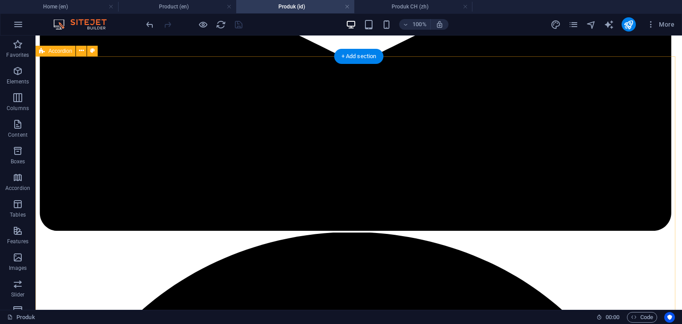
scroll to position [1199, 0]
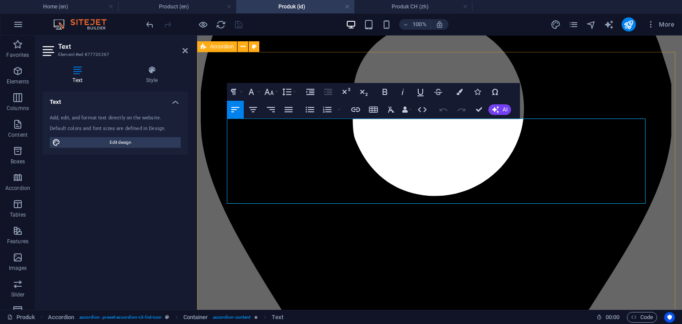
drag, startPoint x: 309, startPoint y: 167, endPoint x: 224, endPoint y: 124, distance: 95.5
copy div "Jelly kenyal yang menyenangkan dalam kemasan praktis 15 gr , cocok untuk anak-a…"
click at [416, 5] on h4 "Produk CH (zh)" at bounding box center [413, 7] width 118 height 10
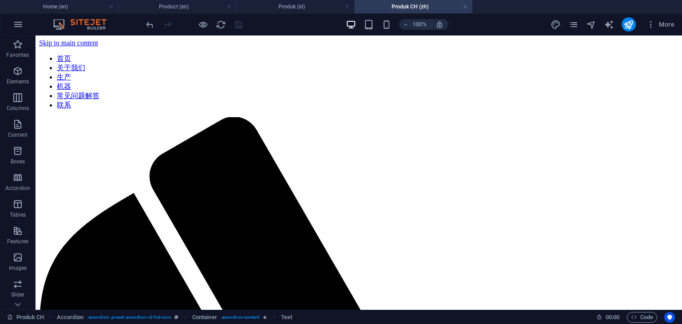
scroll to position [0, 0]
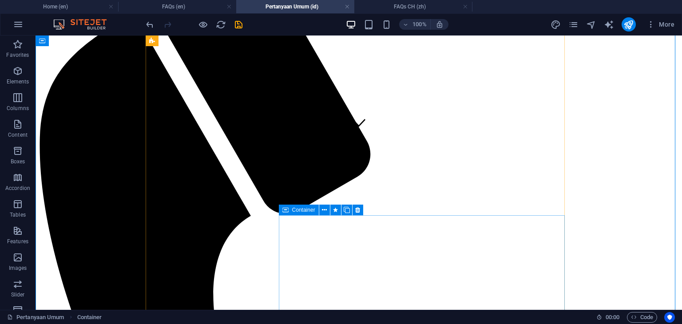
scroll to position [178, 0]
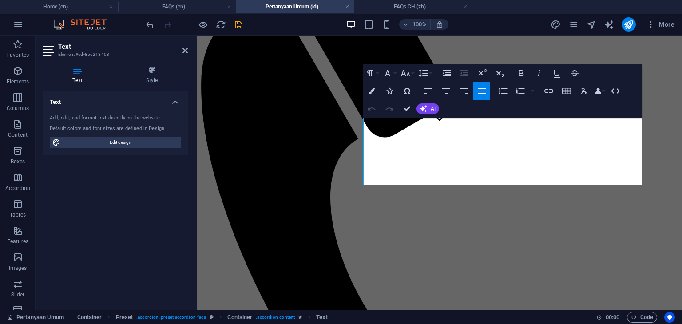
scroll to position [44, 0]
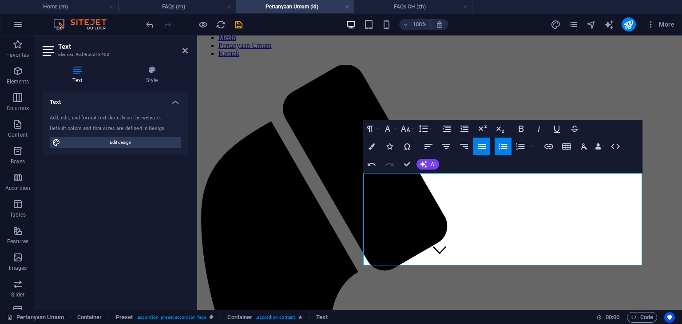
click at [503, 150] on icon "button" at bounding box center [503, 146] width 11 height 11
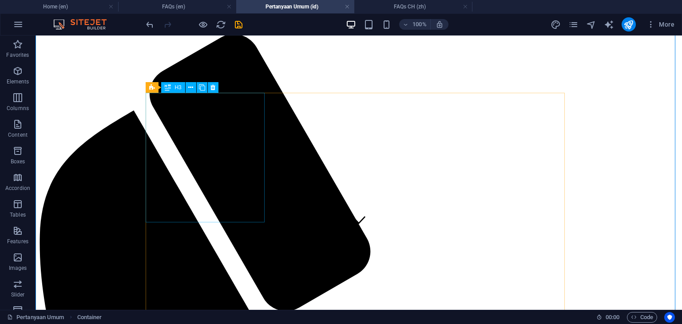
scroll to position [133, 0]
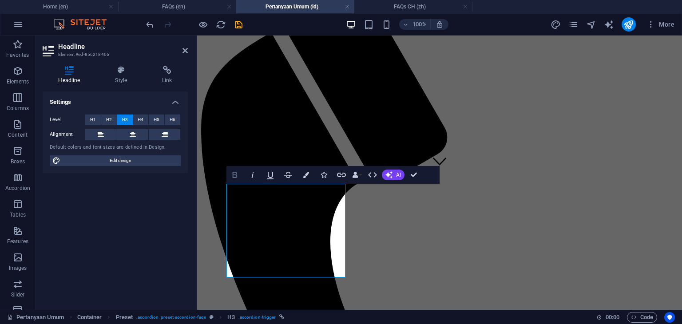
click at [233, 176] on icon "button" at bounding box center [235, 175] width 5 height 6
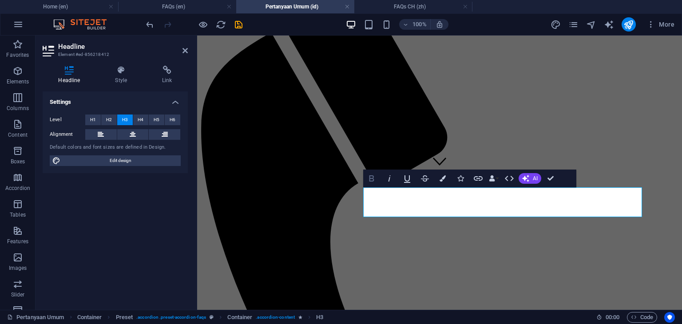
click at [369, 179] on icon "button" at bounding box center [371, 178] width 11 height 11
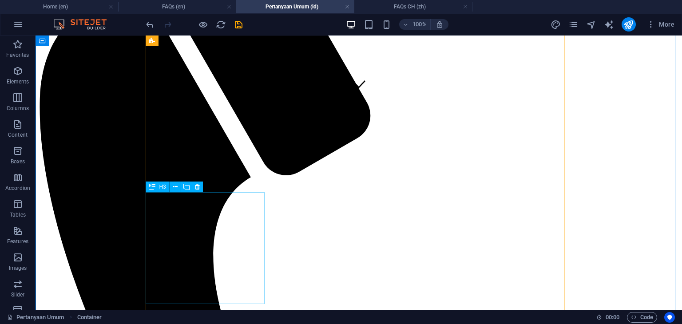
scroll to position [222, 0]
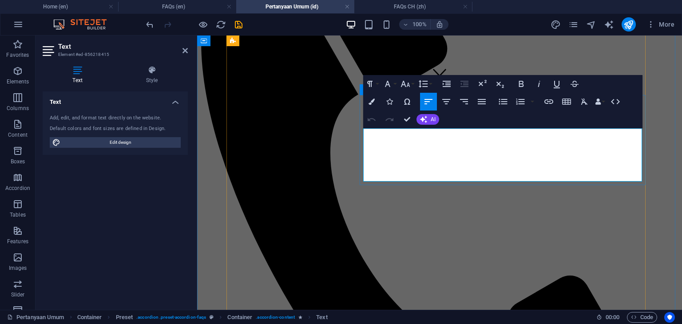
click at [388, 86] on icon "button" at bounding box center [387, 84] width 11 height 11
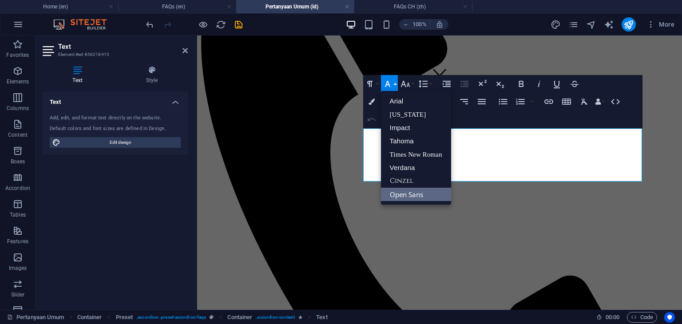
scroll to position [0, 0]
click at [395, 99] on link "Arial" at bounding box center [416, 101] width 70 height 13
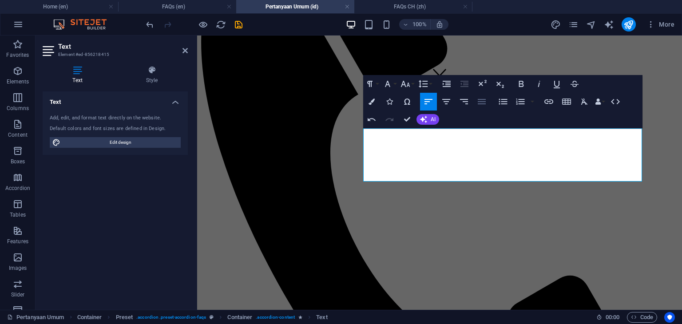
click at [481, 102] on icon "button" at bounding box center [481, 101] width 11 height 11
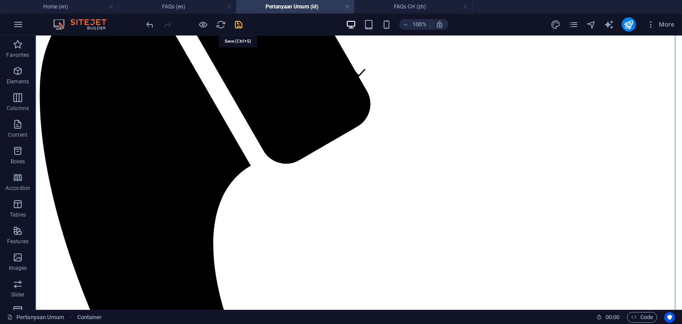
click at [241, 25] on icon "save" at bounding box center [239, 25] width 10 height 10
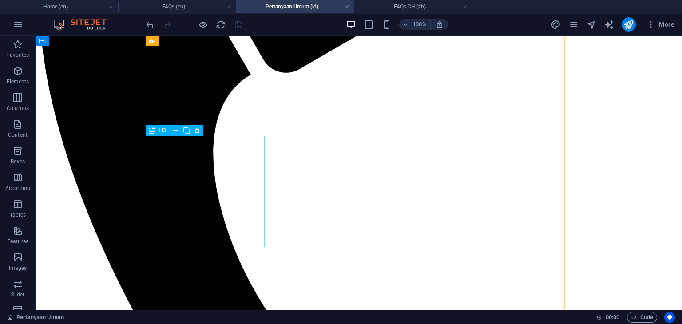
scroll to position [266, 0]
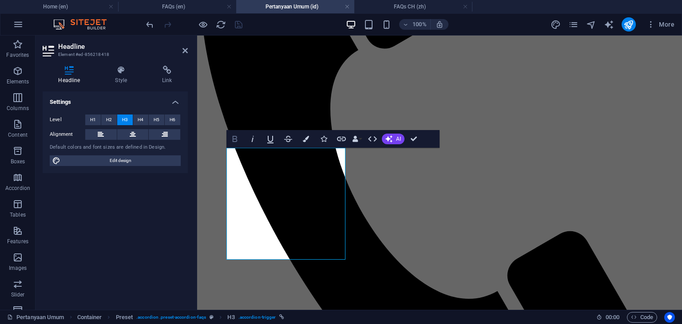
click at [235, 139] on icon "button" at bounding box center [235, 139] width 11 height 11
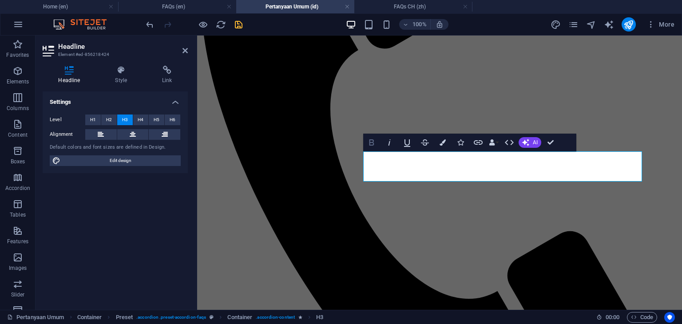
click at [370, 140] on icon "button" at bounding box center [371, 142] width 5 height 6
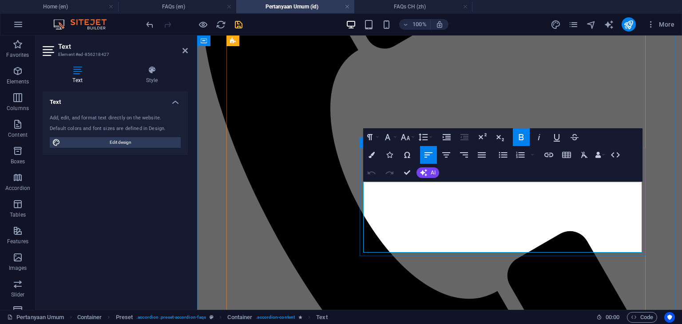
click at [391, 141] on icon "button" at bounding box center [387, 137] width 11 height 11
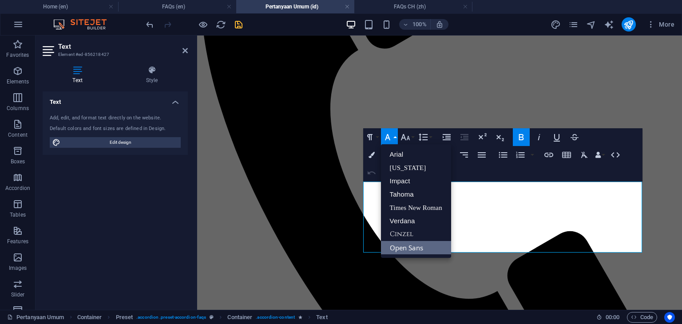
scroll to position [0, 0]
click at [397, 154] on link "Arial" at bounding box center [416, 154] width 70 height 13
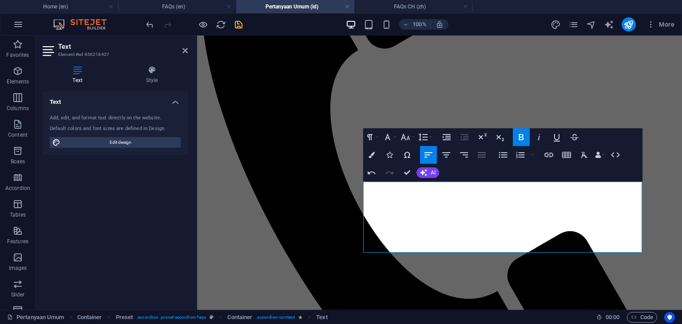
click at [480, 158] on icon "button" at bounding box center [481, 155] width 11 height 11
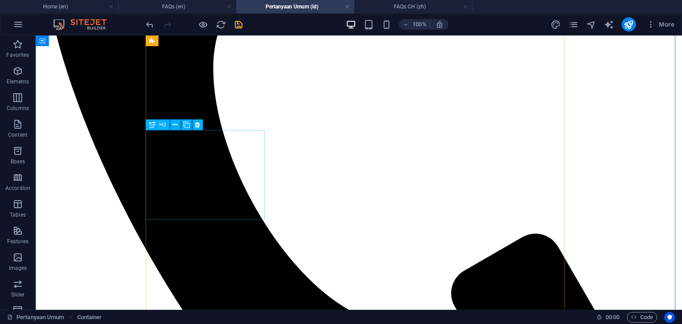
scroll to position [400, 0]
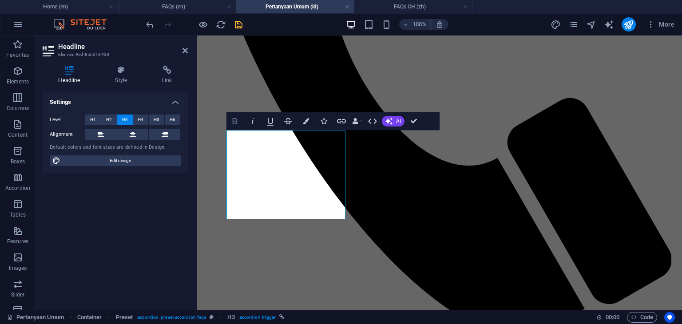
click at [234, 121] on icon "button" at bounding box center [235, 121] width 11 height 11
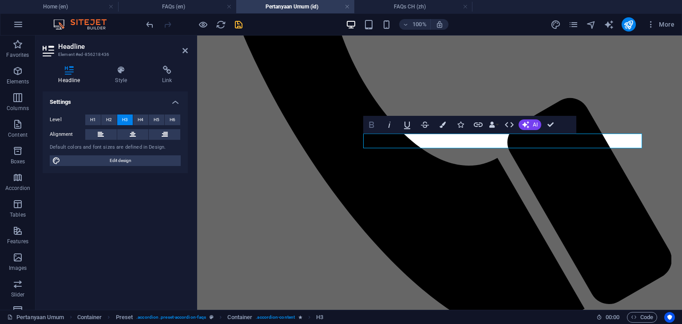
click at [372, 126] on icon "button" at bounding box center [371, 124] width 11 height 11
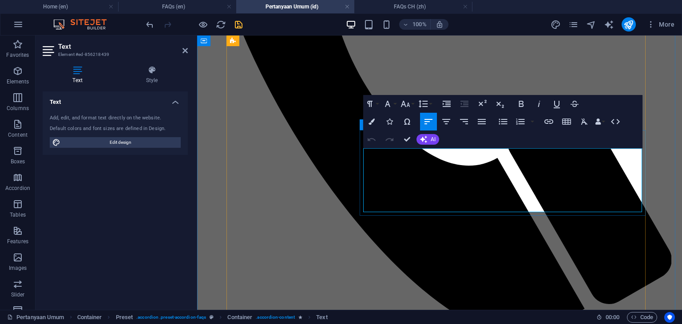
click at [485, 124] on icon "button" at bounding box center [482, 121] width 8 height 5
click at [393, 106] on button "Font Family" at bounding box center [389, 104] width 17 height 18
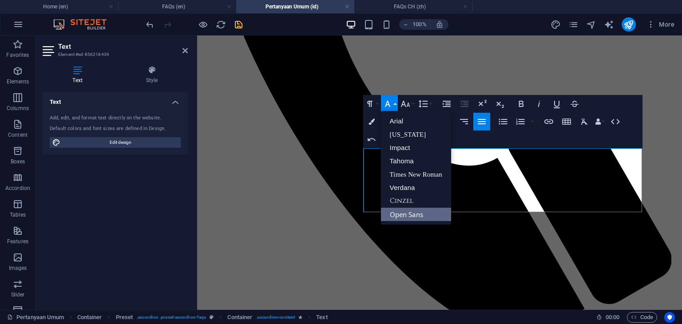
scroll to position [0, 0]
click at [396, 124] on link "Arial" at bounding box center [416, 121] width 70 height 13
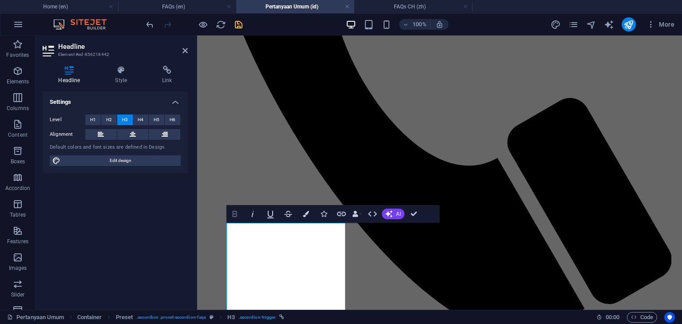
click at [234, 216] on icon "button" at bounding box center [235, 214] width 11 height 11
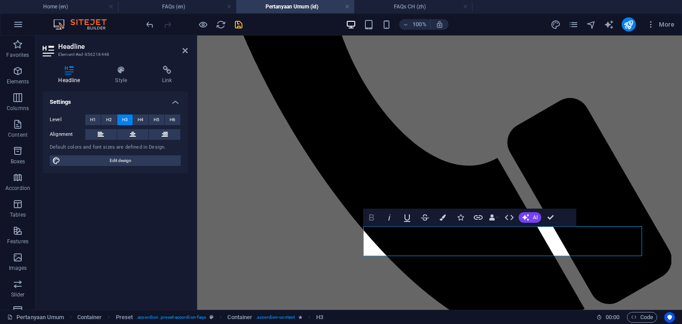
click at [376, 219] on icon "button" at bounding box center [371, 217] width 11 height 11
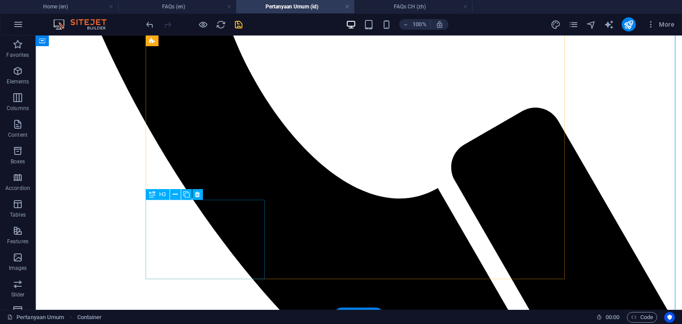
scroll to position [533, 0]
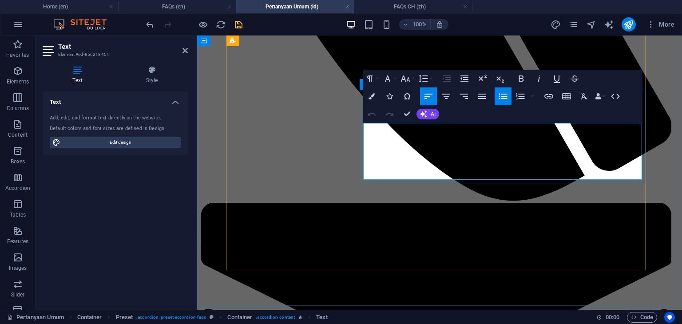
click at [386, 80] on icon "button" at bounding box center [387, 78] width 11 height 11
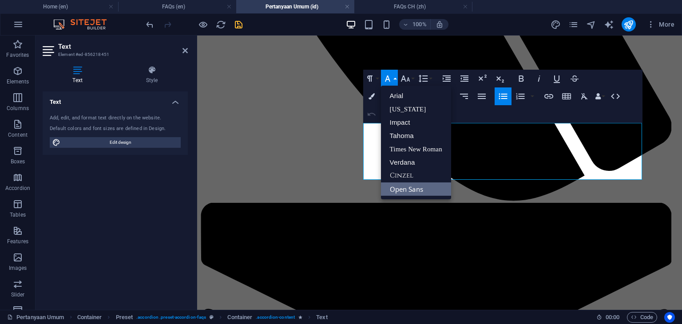
scroll to position [0, 0]
click at [391, 93] on link "Arial" at bounding box center [416, 95] width 70 height 13
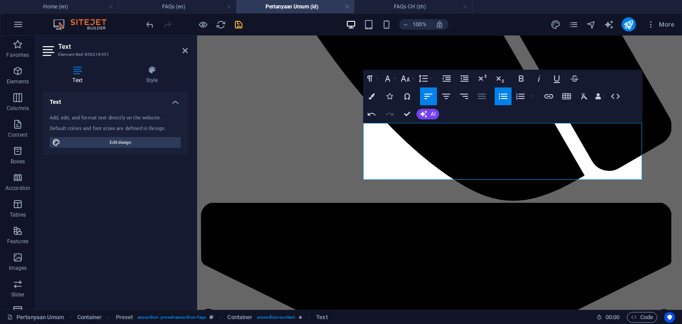
click at [484, 99] on icon "button" at bounding box center [482, 96] width 8 height 5
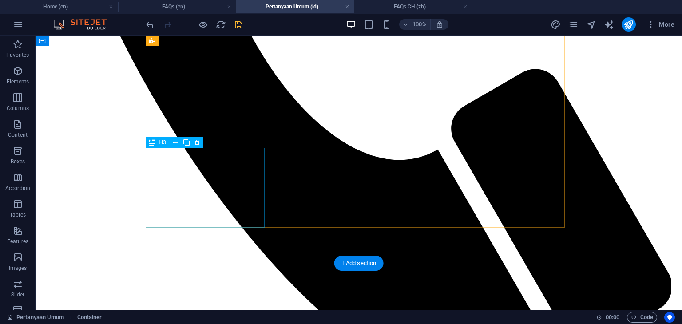
scroll to position [577, 0]
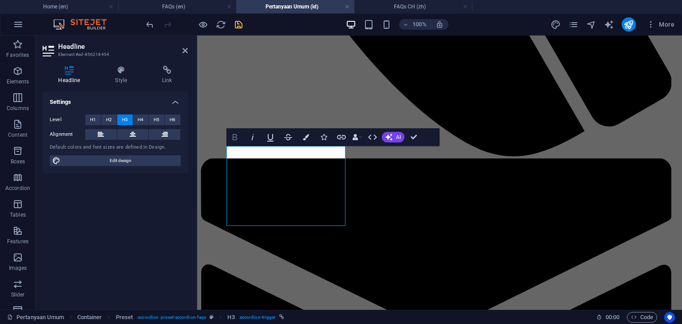
click at [235, 141] on icon "button" at bounding box center [235, 137] width 11 height 11
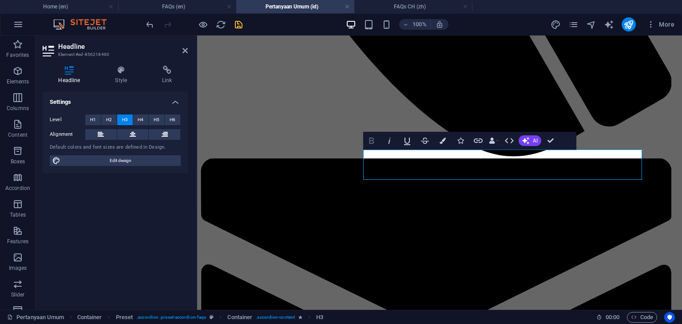
click at [372, 142] on icon "button" at bounding box center [371, 140] width 11 height 11
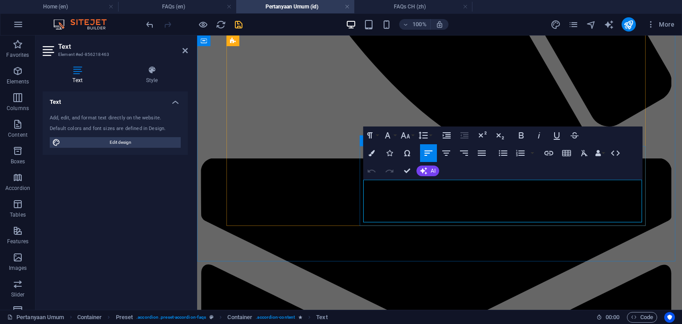
click at [481, 155] on icon "button" at bounding box center [482, 153] width 8 height 5
click at [387, 137] on icon "button" at bounding box center [387, 135] width 11 height 11
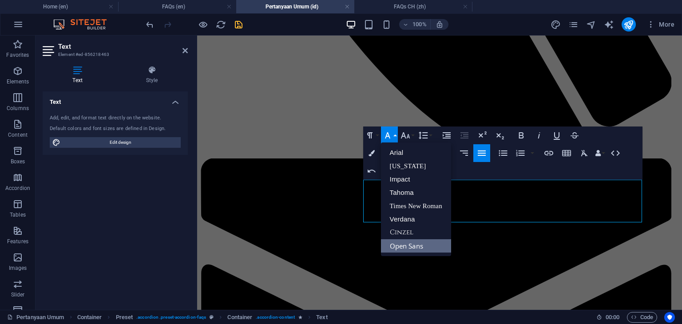
scroll to position [0, 0]
click at [395, 151] on link "Arial" at bounding box center [416, 152] width 70 height 13
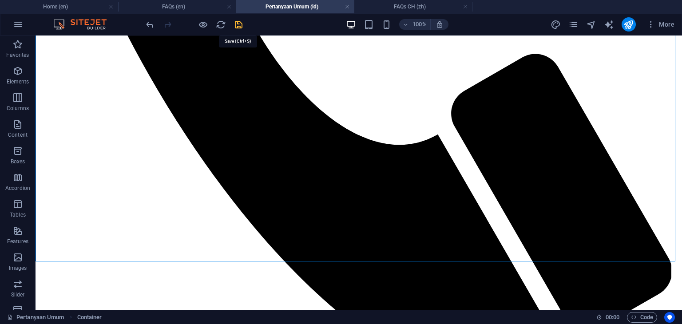
click at [239, 25] on icon "save" at bounding box center [239, 25] width 10 height 10
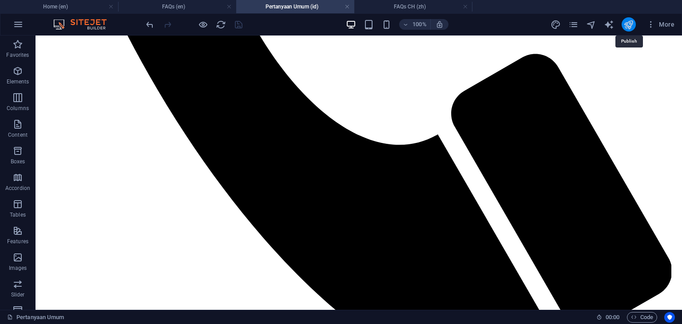
click at [626, 27] on icon "publish" at bounding box center [628, 25] width 10 height 10
